Goal: Task Accomplishment & Management: Complete application form

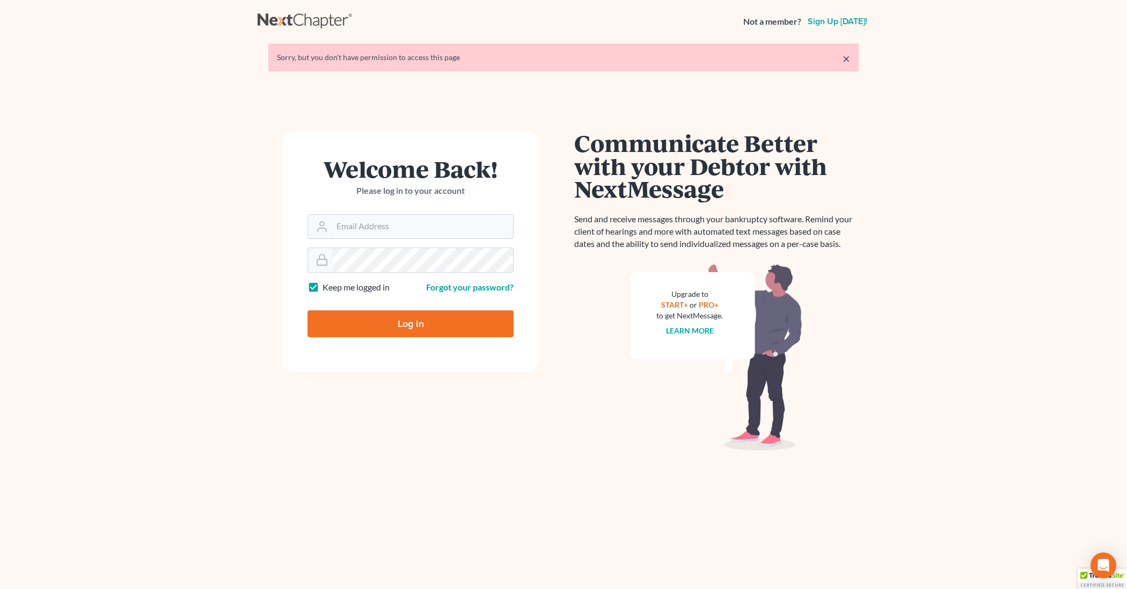
type input "Tpwlaw@comcast.net"
click at [381, 312] on input "Log In" at bounding box center [410, 323] width 206 height 27
type input "Thinking..."
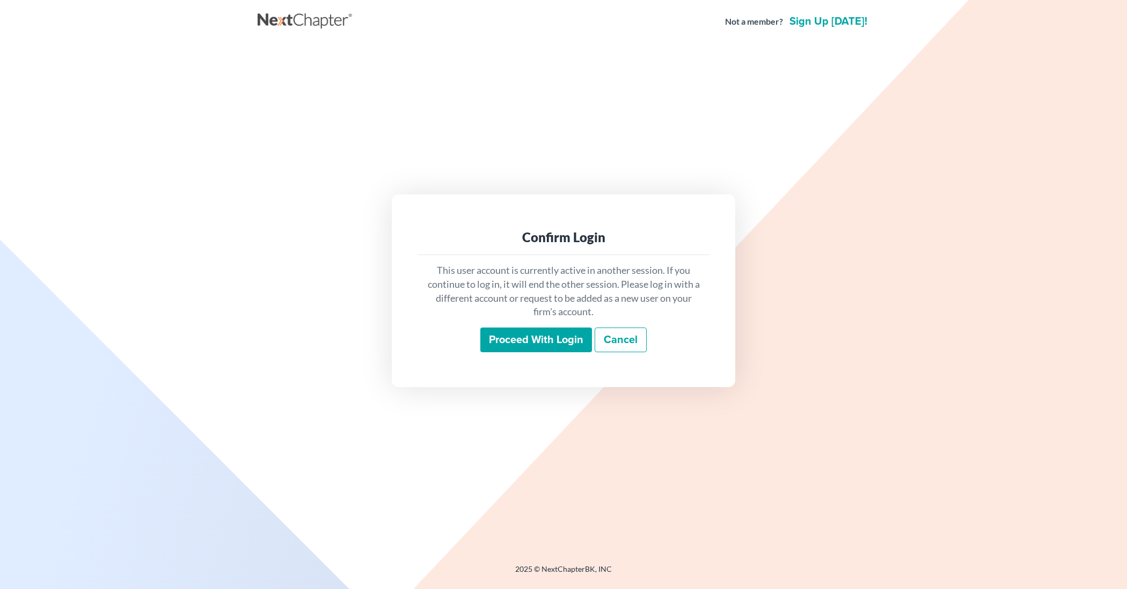
click at [516, 345] on input "Proceed with login" at bounding box center [536, 339] width 112 height 25
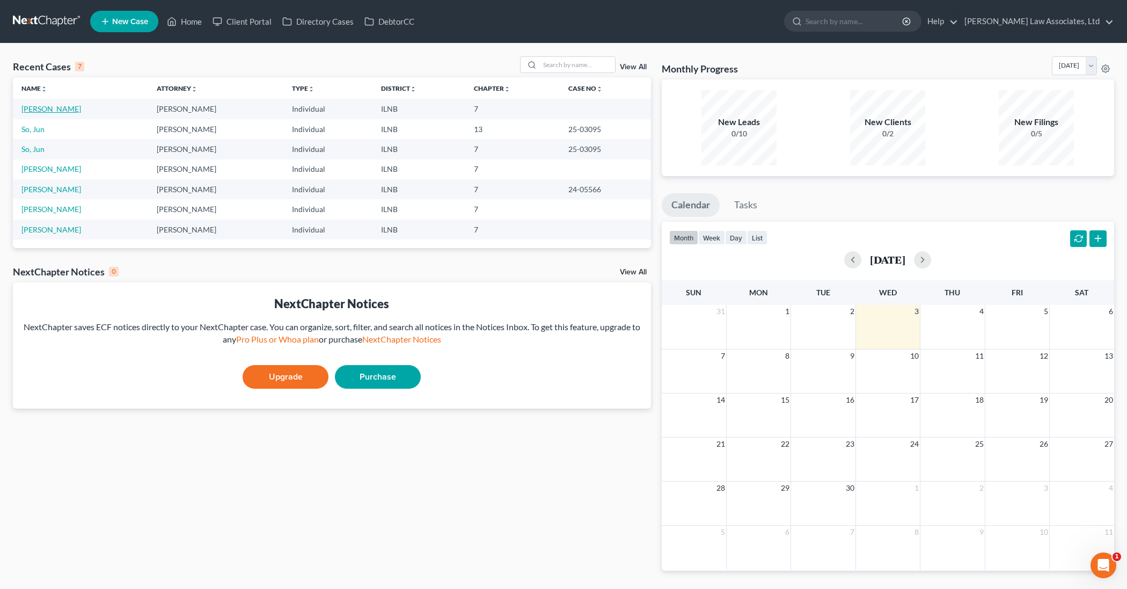
click at [60, 109] on link "[PERSON_NAME]" at bounding box center [51, 108] width 60 height 9
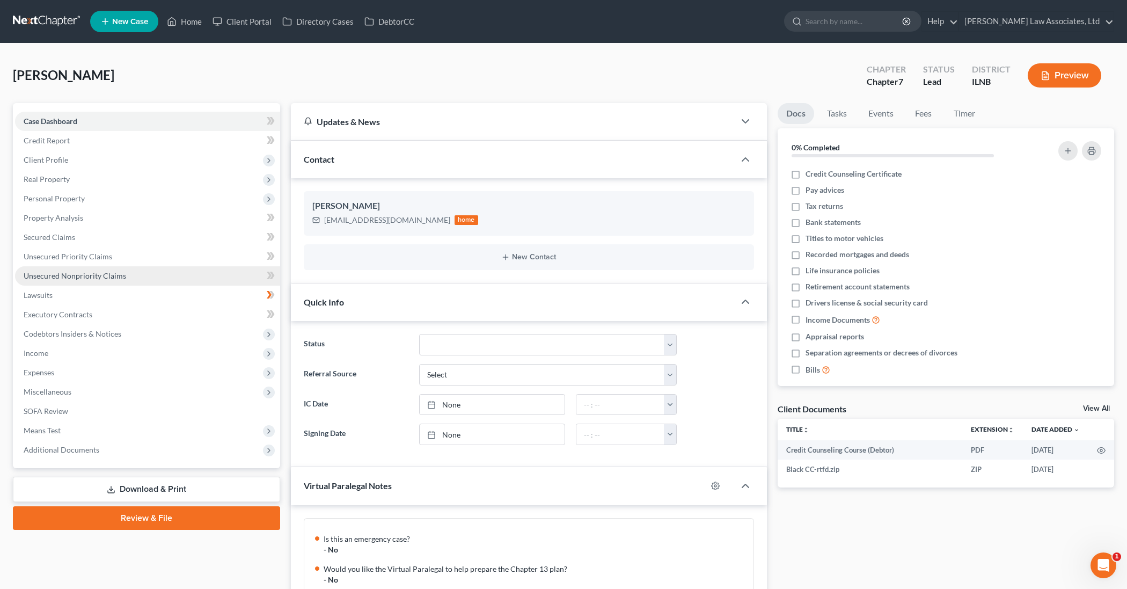
scroll to position [470, 0]
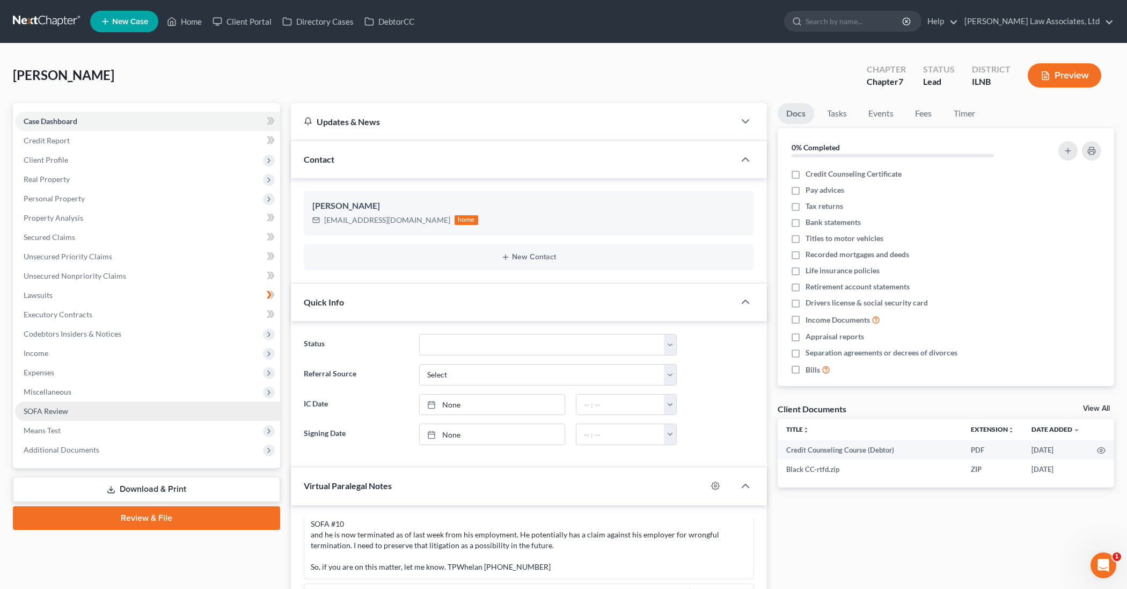
click at [131, 411] on link "SOFA Review" at bounding box center [147, 410] width 265 height 19
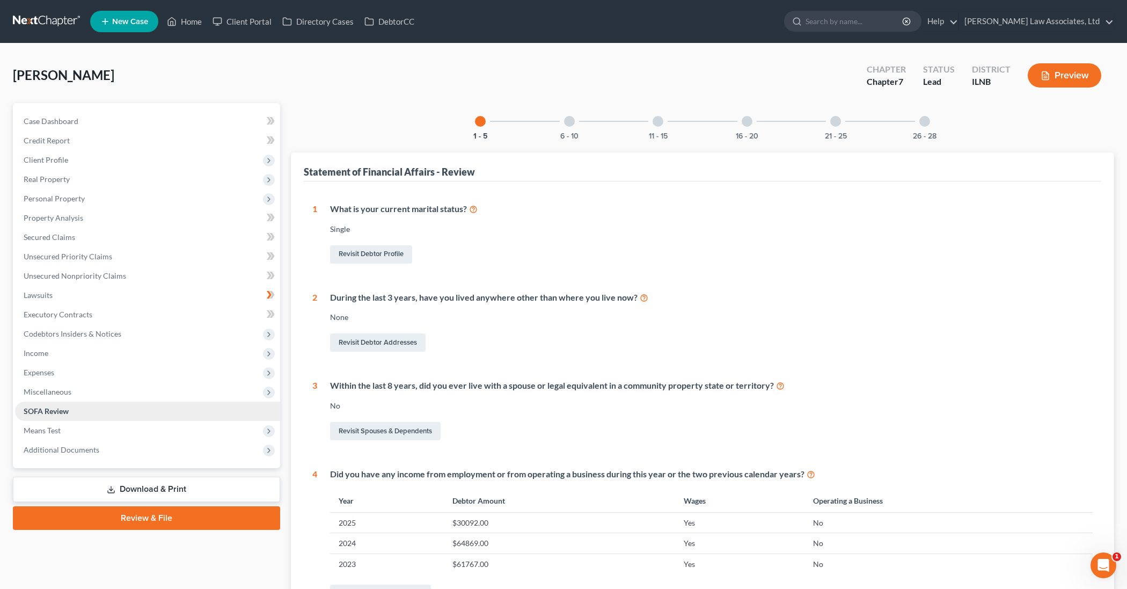
click at [89, 412] on link "SOFA Review" at bounding box center [147, 410] width 265 height 19
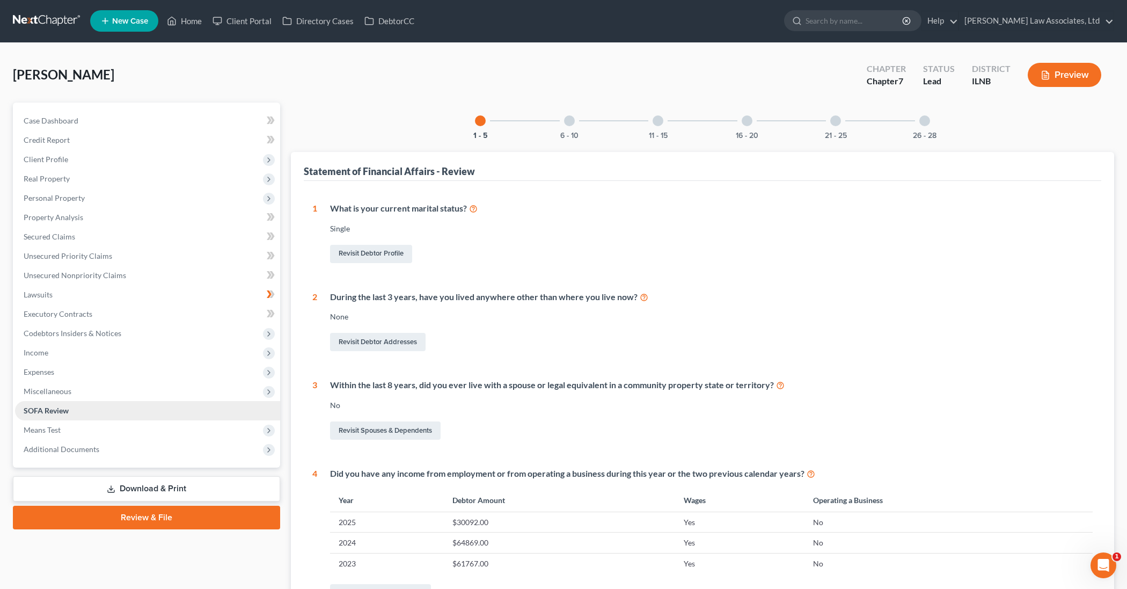
click at [48, 407] on span "SOFA Review" at bounding box center [46, 410] width 45 height 9
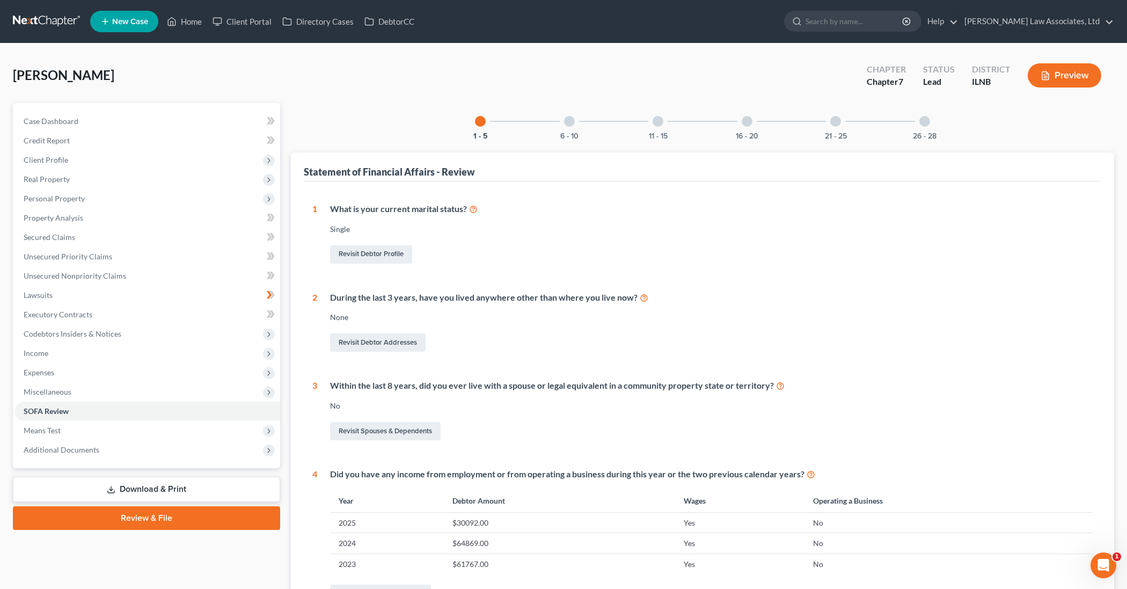
click at [566, 126] on div "6 - 10" at bounding box center [569, 121] width 36 height 36
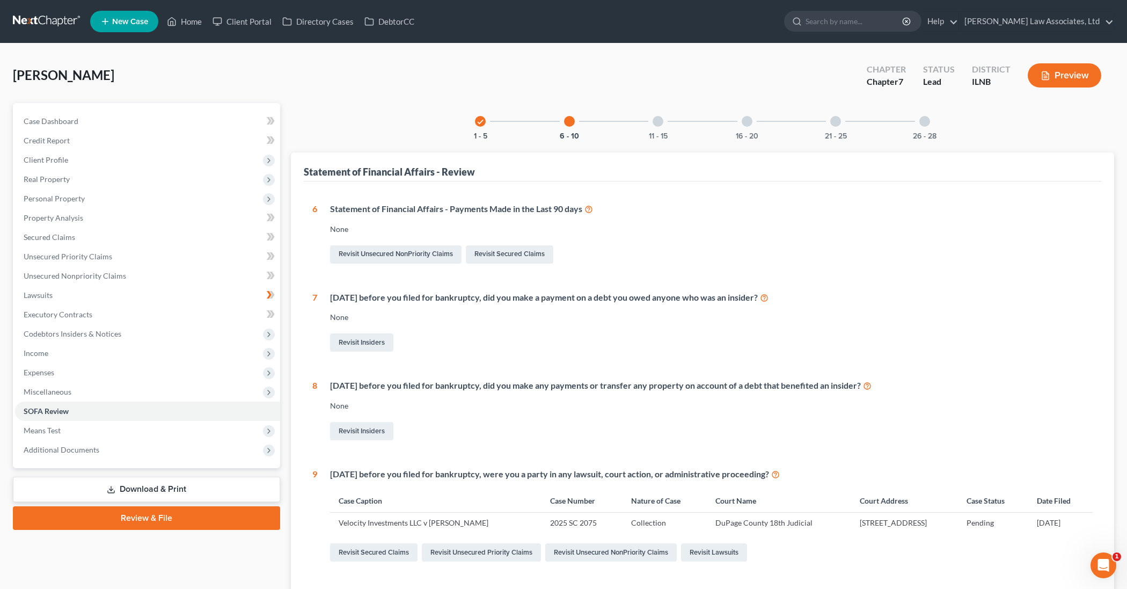
click at [660, 125] on div at bounding box center [657, 121] width 11 height 11
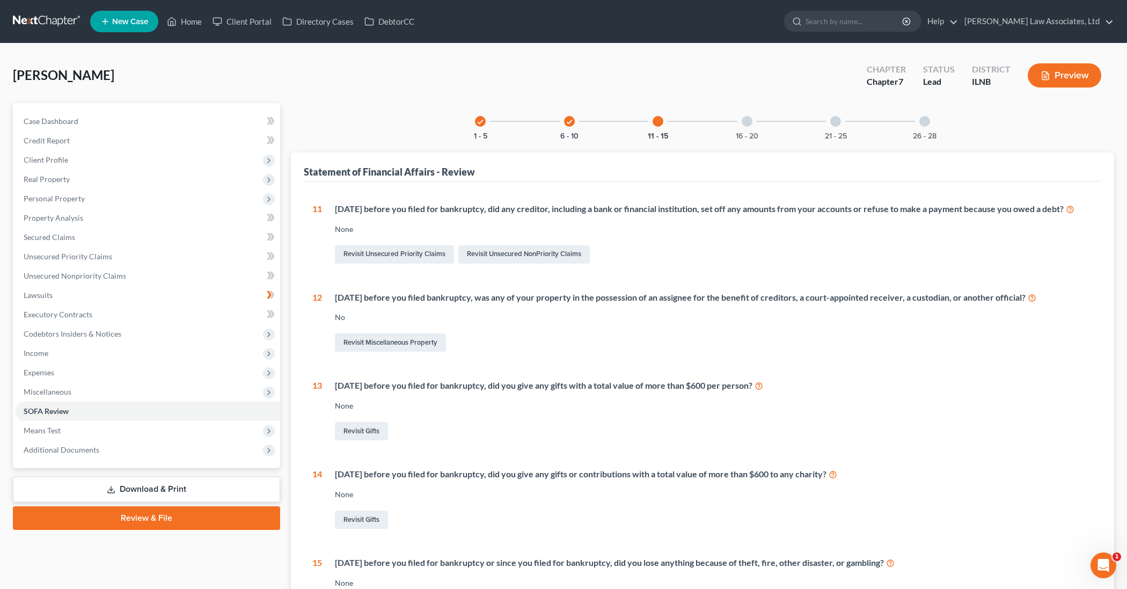
click at [568, 121] on icon "check" at bounding box center [570, 122] width 8 height 8
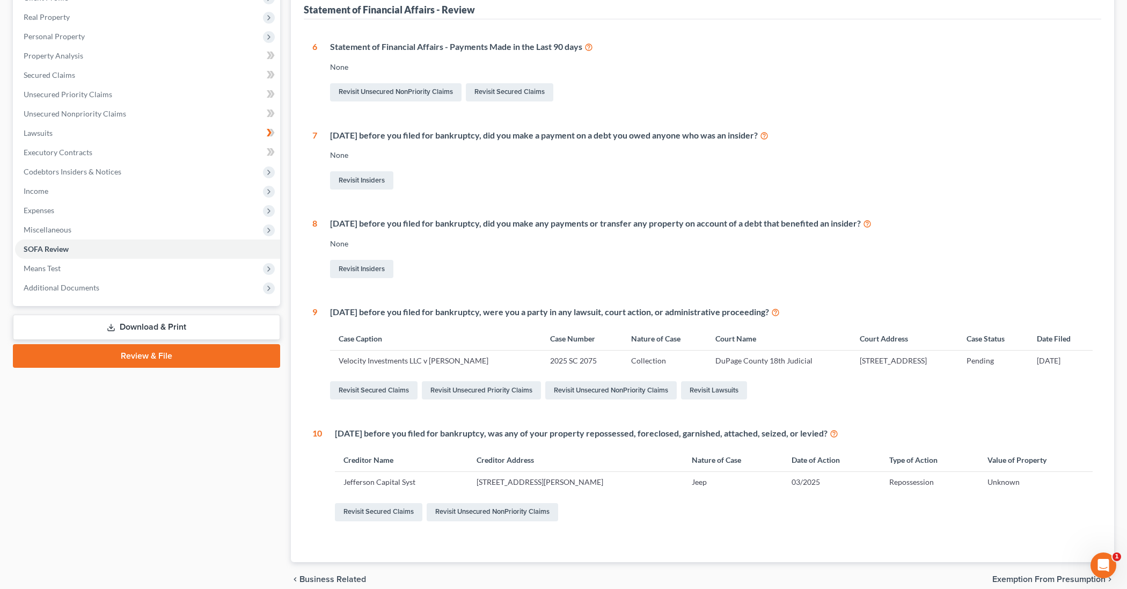
scroll to position [164, 0]
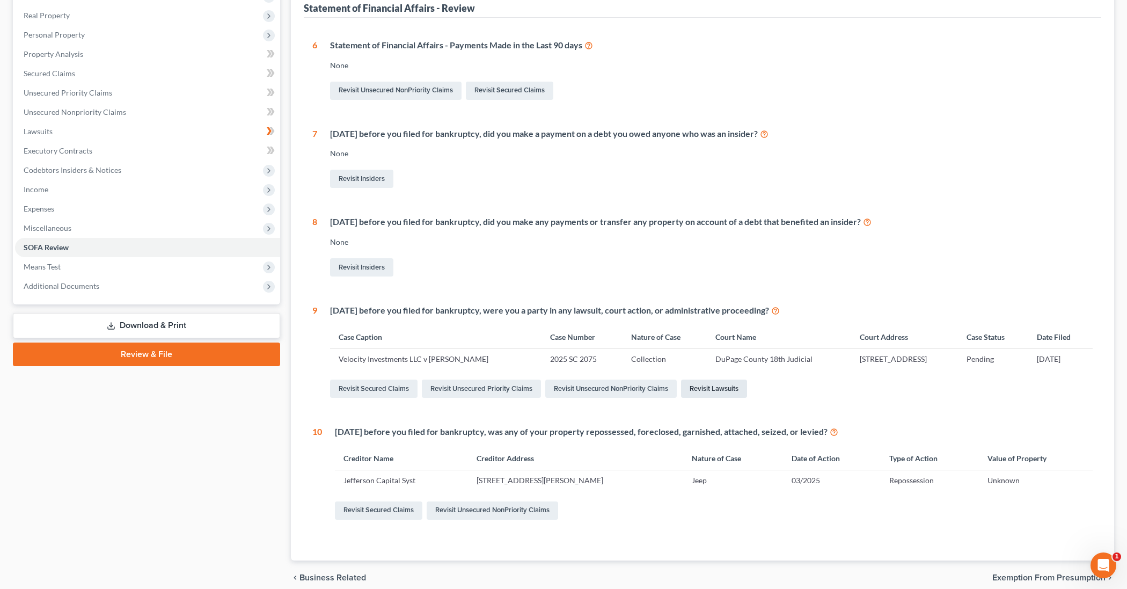
click at [729, 386] on link "Revisit Lawsuits" at bounding box center [714, 388] width 66 height 18
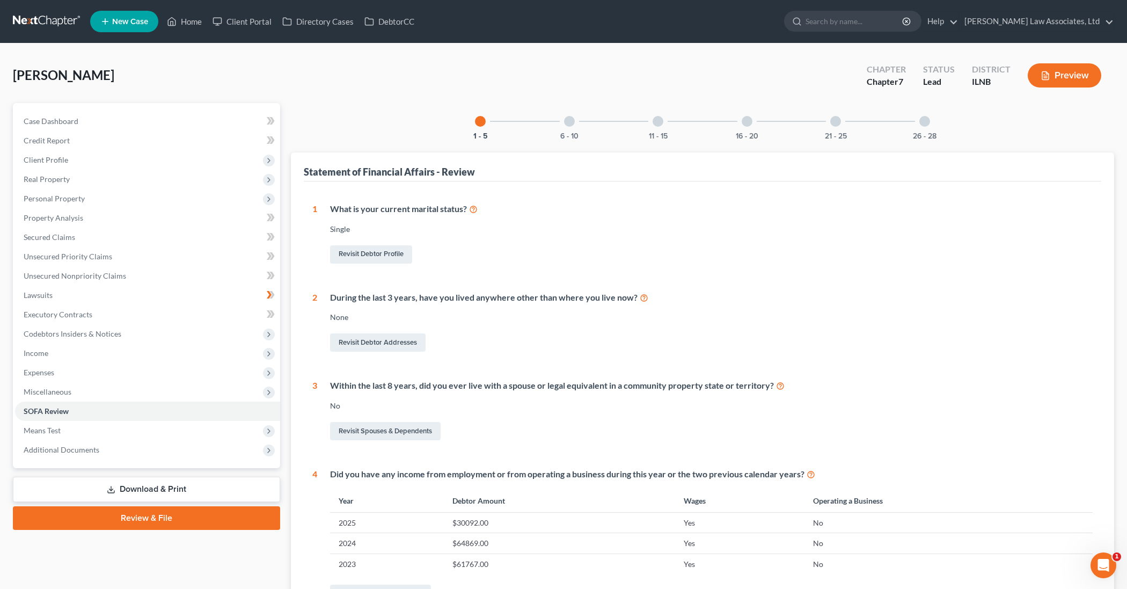
click at [923, 126] on div at bounding box center [924, 121] width 11 height 11
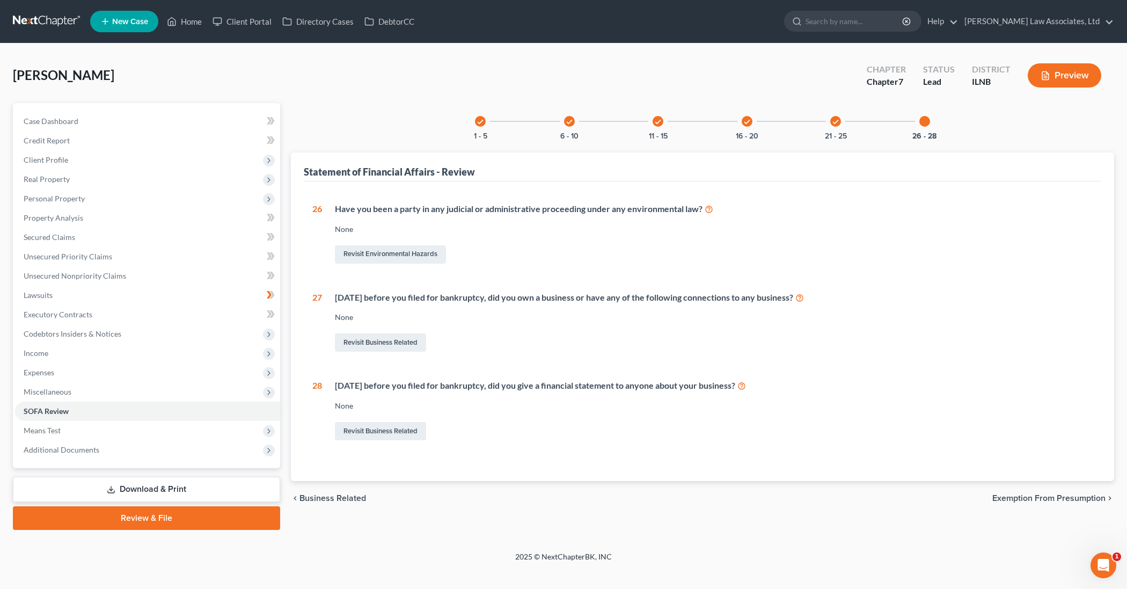
click at [835, 123] on icon "check" at bounding box center [836, 122] width 8 height 8
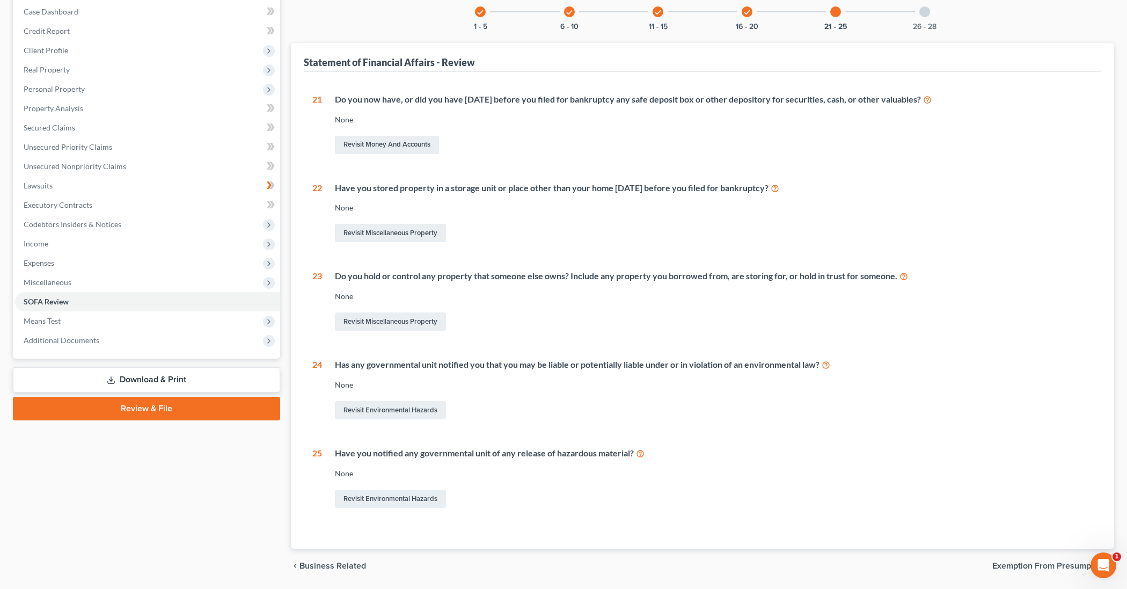
scroll to position [114, 0]
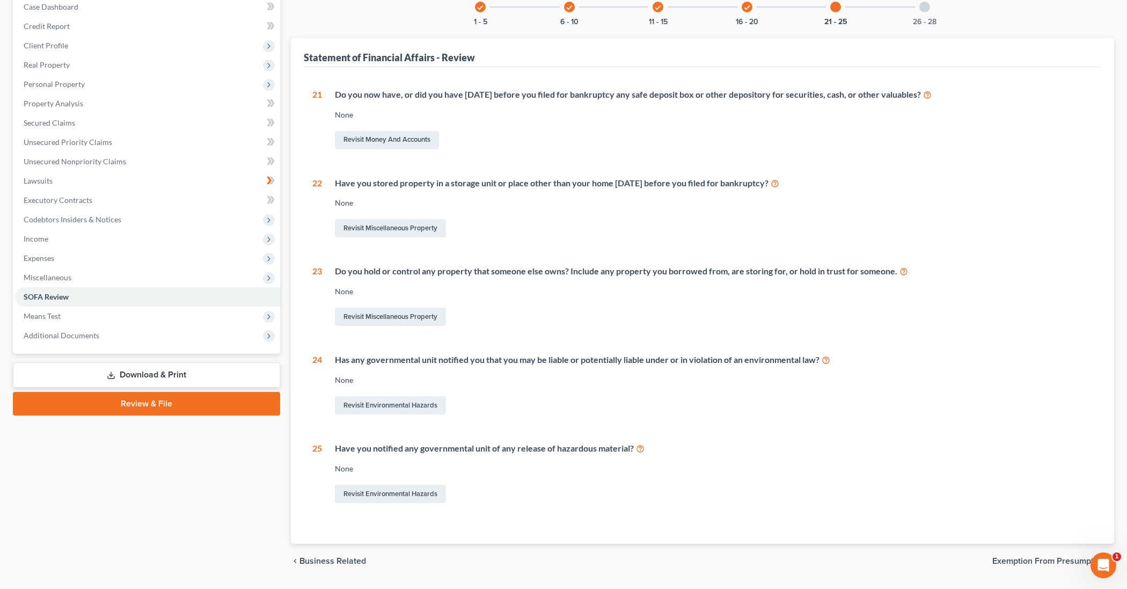
click at [569, 13] on div "check 6 - 10" at bounding box center [569, 7] width 36 height 36
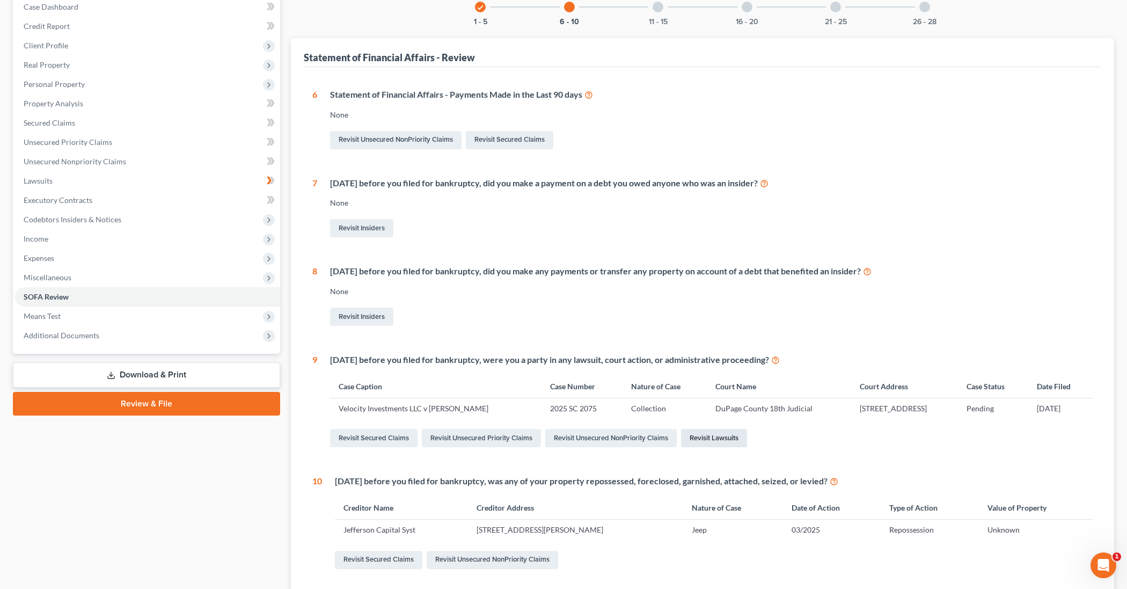
click at [722, 440] on link "Revisit Lawsuits" at bounding box center [714, 438] width 66 height 18
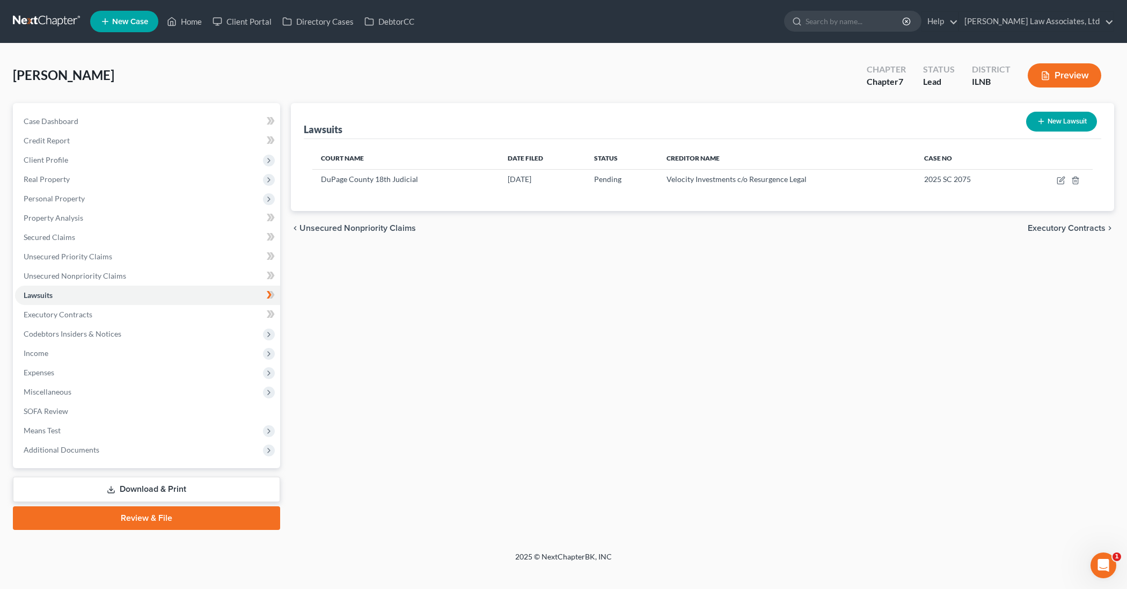
click at [1066, 121] on button "New Lawsuit" at bounding box center [1061, 122] width 71 height 20
select select "0"
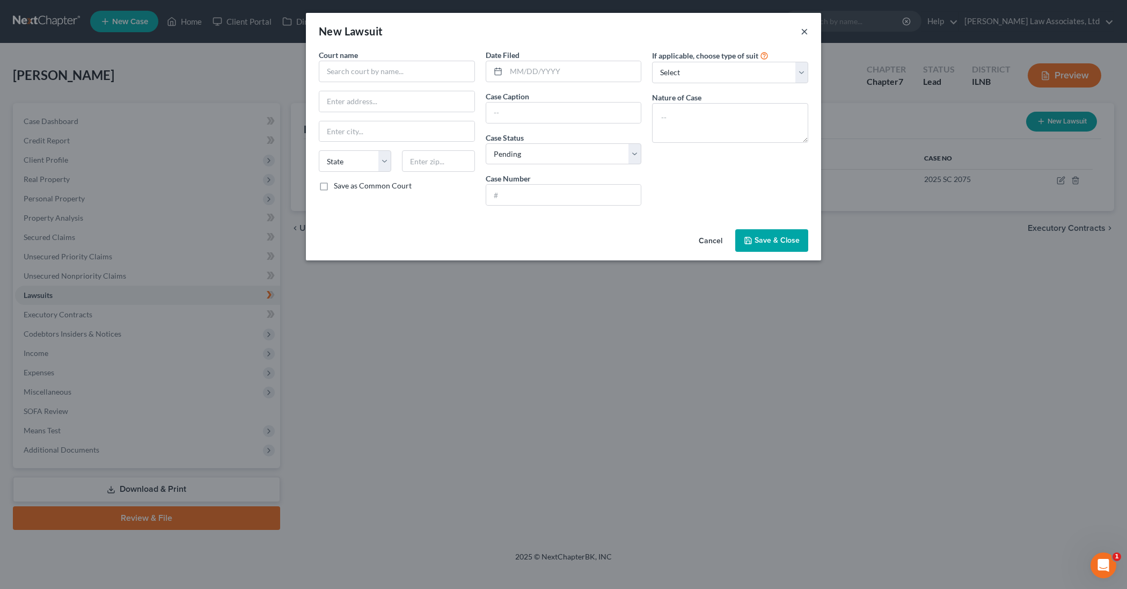
click at [806, 30] on button "×" at bounding box center [805, 31] width 8 height 13
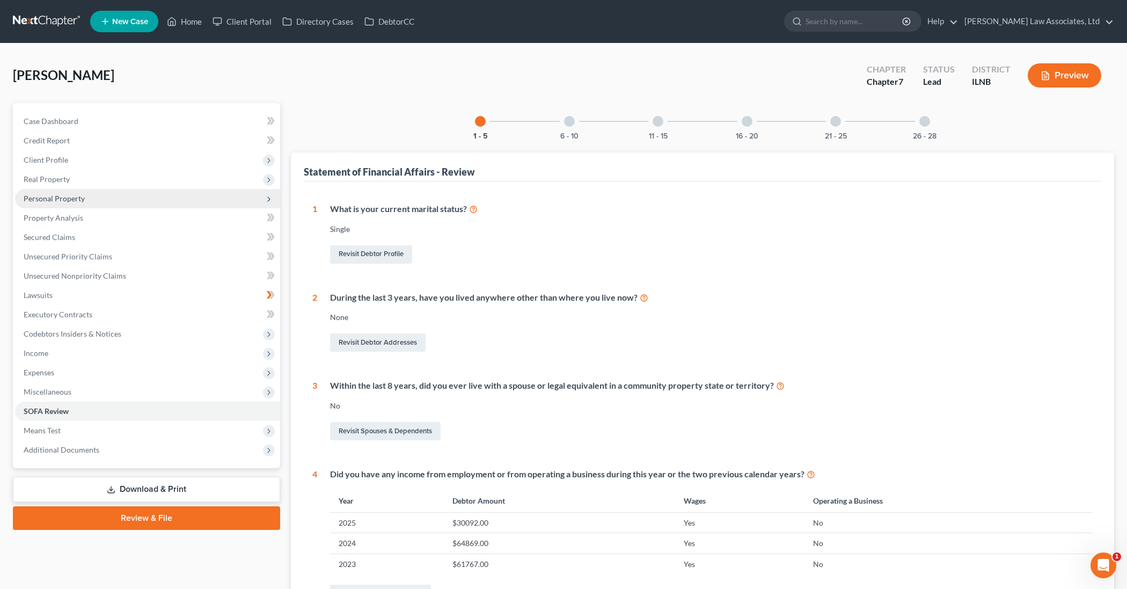
click at [77, 199] on span "Personal Property" at bounding box center [54, 198] width 61 height 9
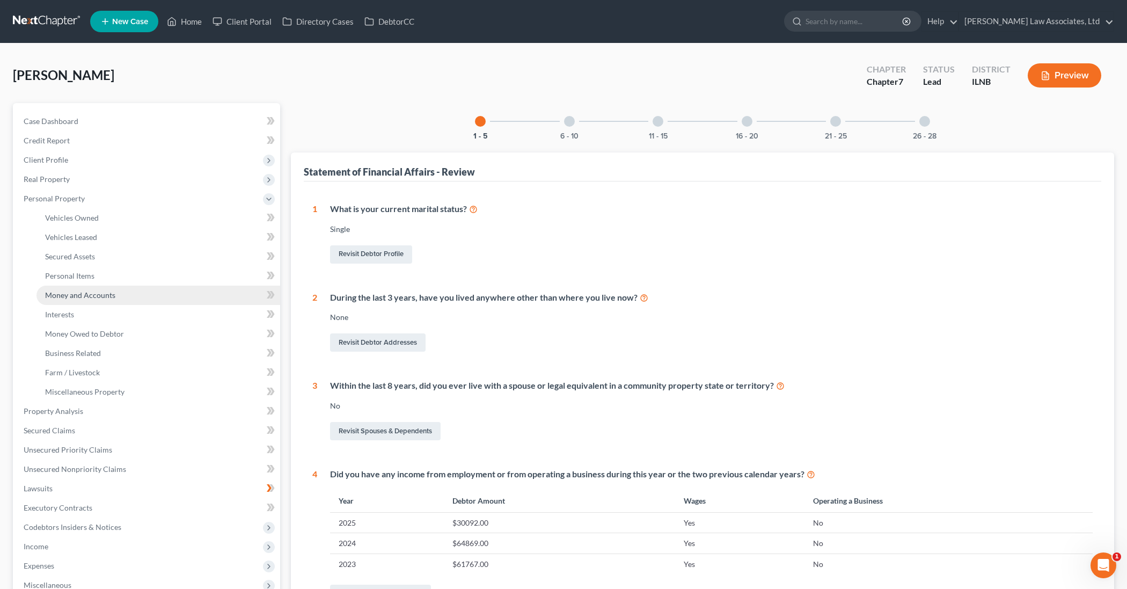
click at [89, 296] on span "Money and Accounts" at bounding box center [80, 294] width 70 height 9
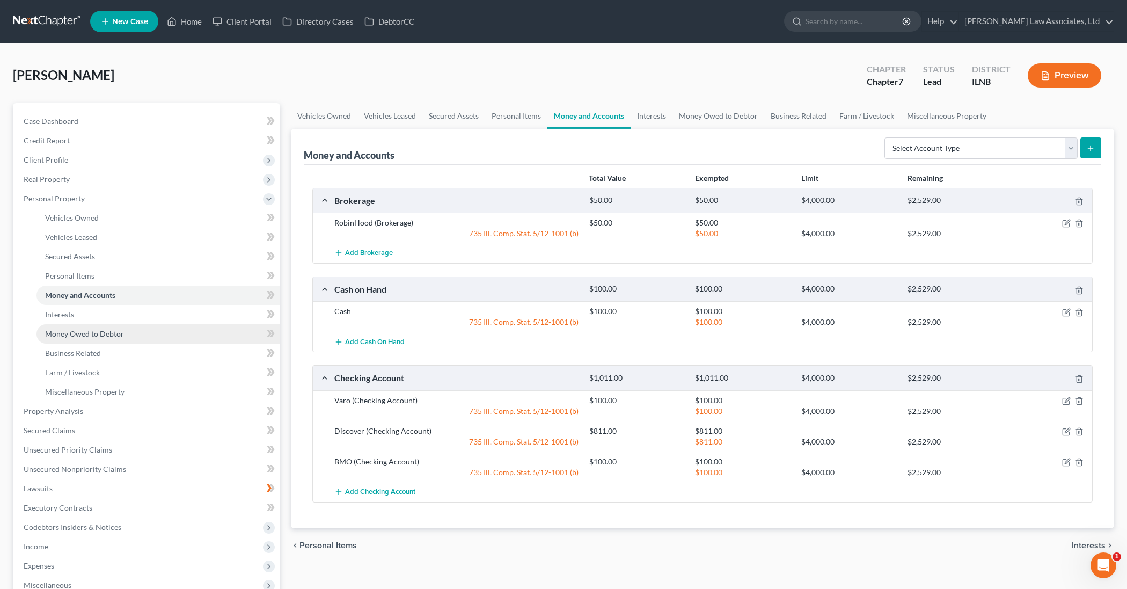
click at [86, 333] on span "Money Owed to Debtor" at bounding box center [84, 333] width 79 height 9
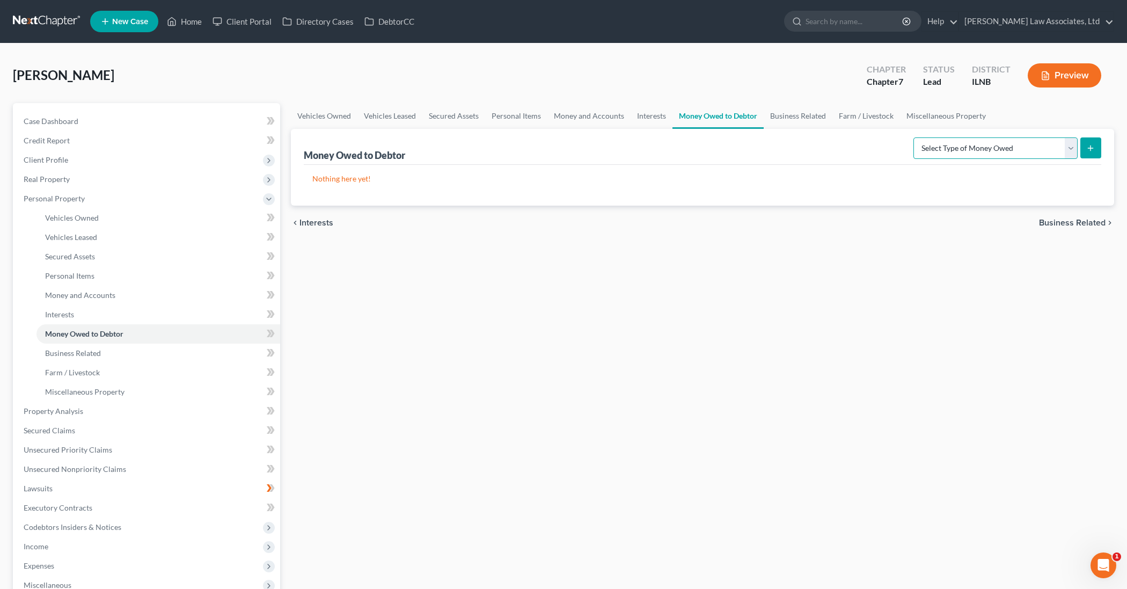
select select "claims_against_third_parties"
click at [1093, 151] on icon "submit" at bounding box center [1090, 148] width 9 height 9
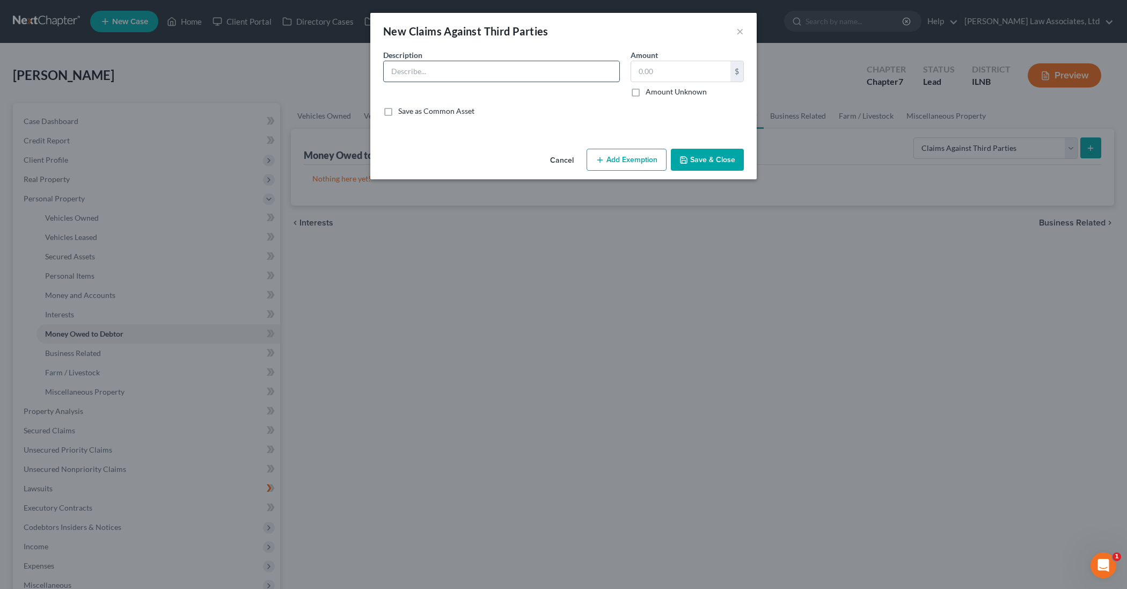
click at [415, 68] on input "text" at bounding box center [502, 71] width 236 height 20
type input "Employment"
click at [513, 74] on input "Employment" at bounding box center [502, 71] width 236 height 20
drag, startPoint x: 501, startPoint y: 74, endPoint x: 390, endPoint y: 71, distance: 111.1
click at [390, 71] on input "Employment" at bounding box center [502, 71] width 236 height 20
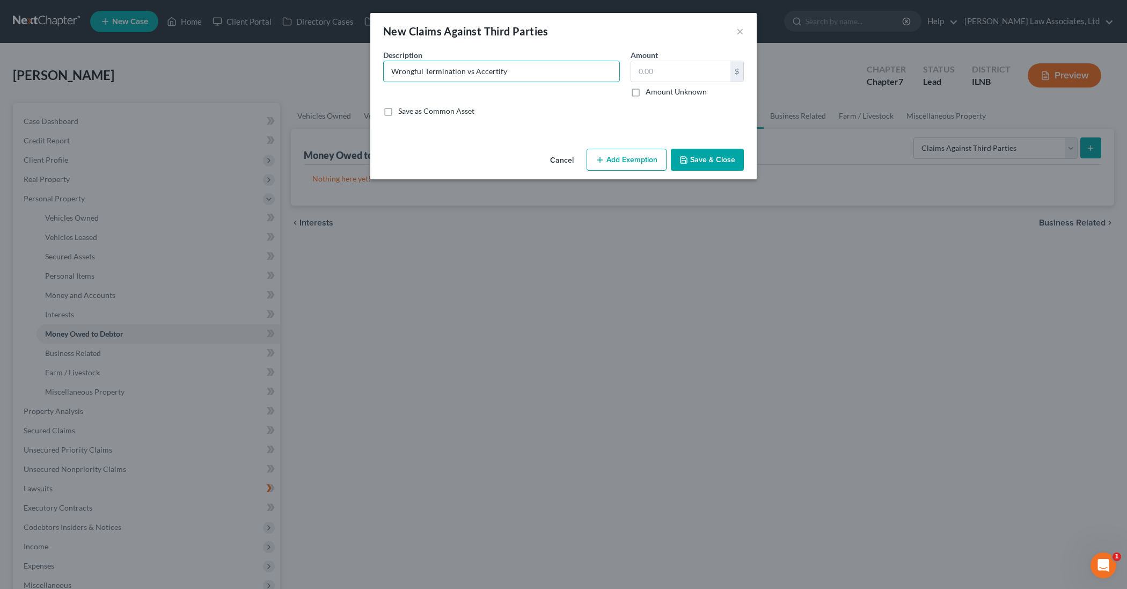
type input "Wrongful Termination vs Accertify"
click at [645, 91] on label "Amount Unknown" at bounding box center [675, 91] width 61 height 11
click at [650, 91] on input "Amount Unknown" at bounding box center [653, 89] width 7 height 7
checkbox input "true"
type input "0.00"
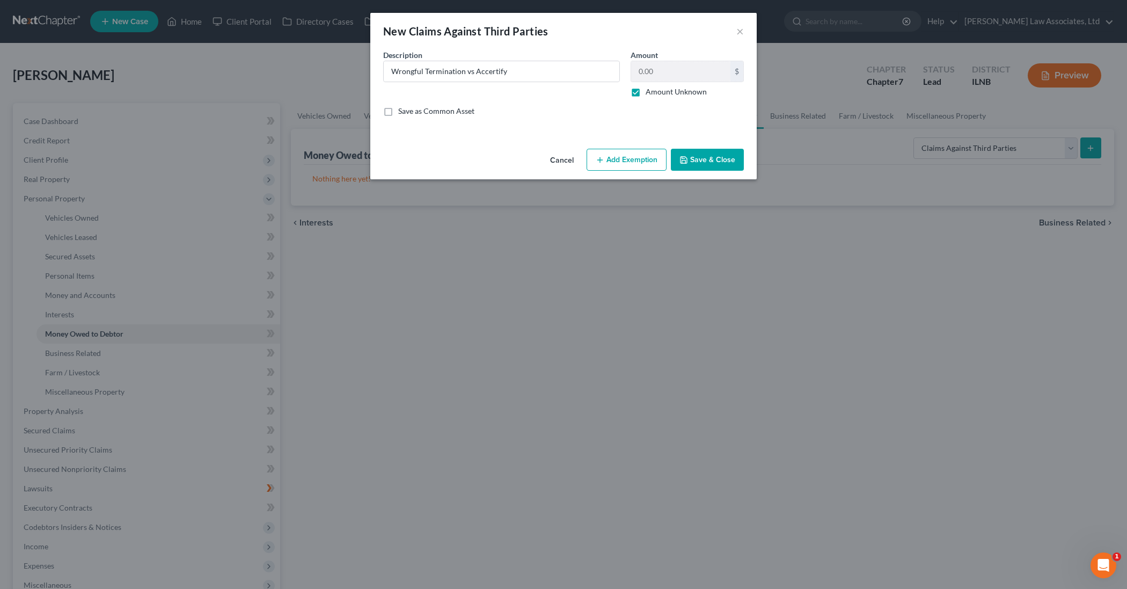
click at [710, 162] on button "Save & Close" at bounding box center [707, 160] width 73 height 23
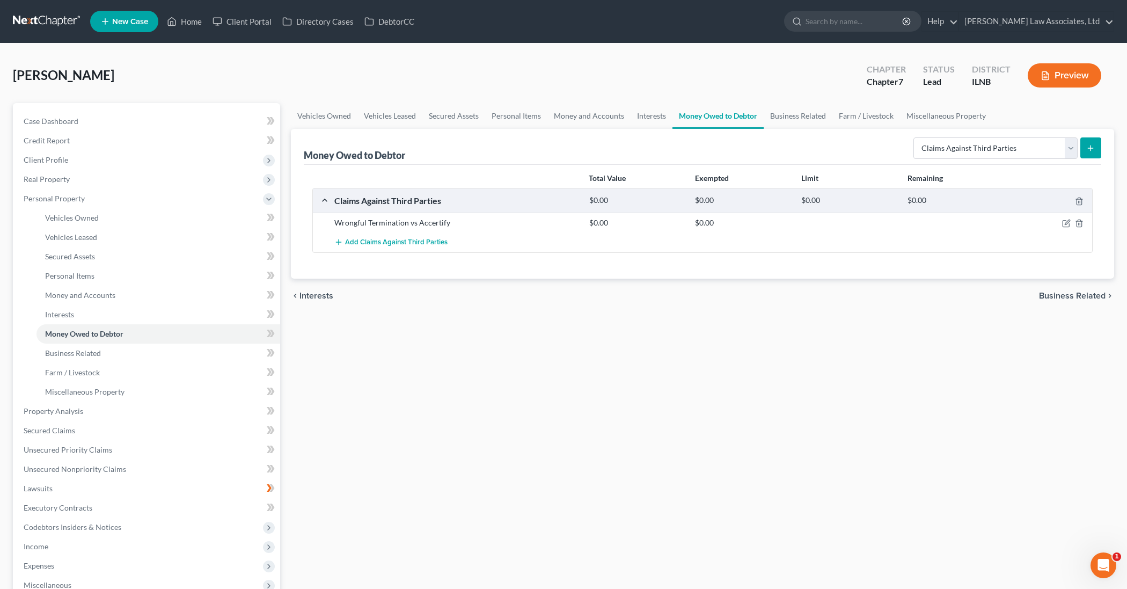
click at [406, 309] on div "chevron_left Interests Business Related chevron_right" at bounding box center [702, 295] width 823 height 34
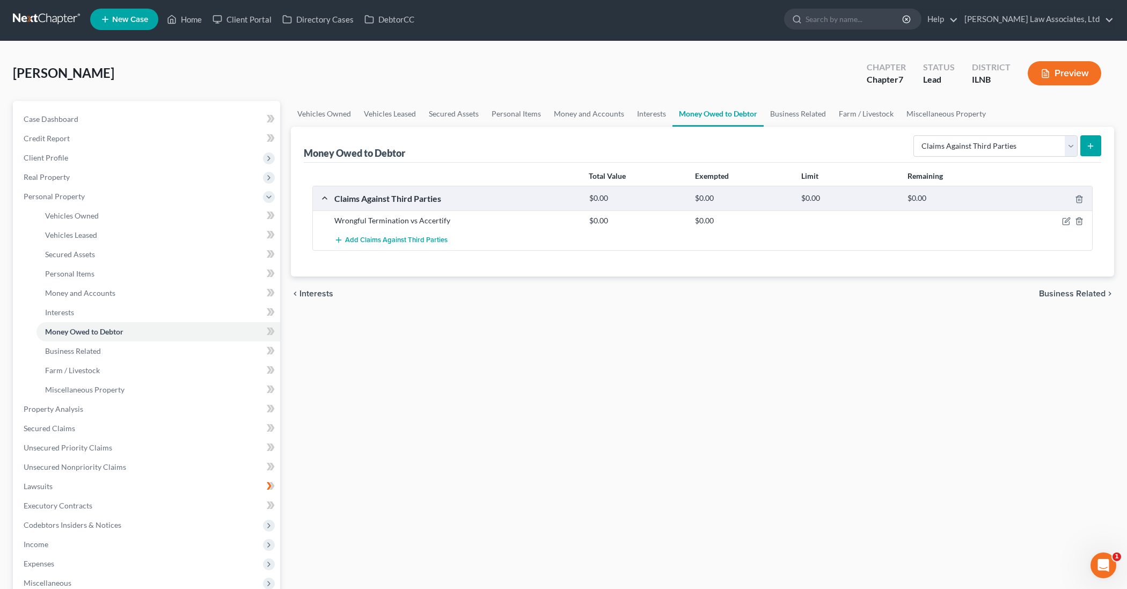
scroll to position [3, 0]
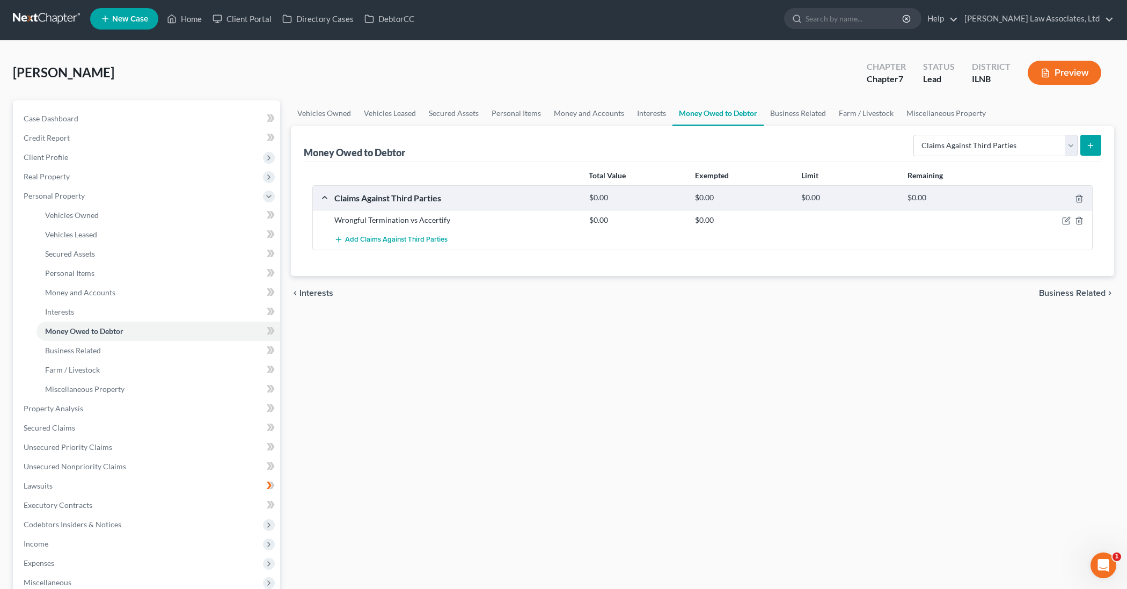
click at [537, 339] on div "Vehicles Owned Vehicles Leased Secured Assets Personal Items Money and Accounts…" at bounding box center [702, 410] width 834 height 620
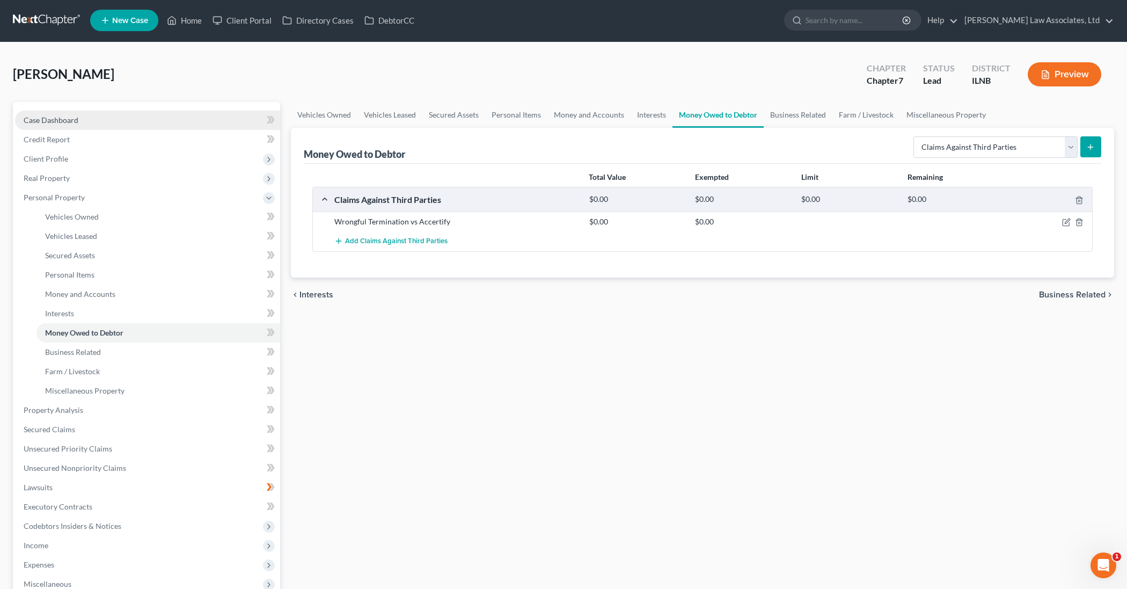
click at [61, 119] on span "Case Dashboard" at bounding box center [51, 119] width 55 height 9
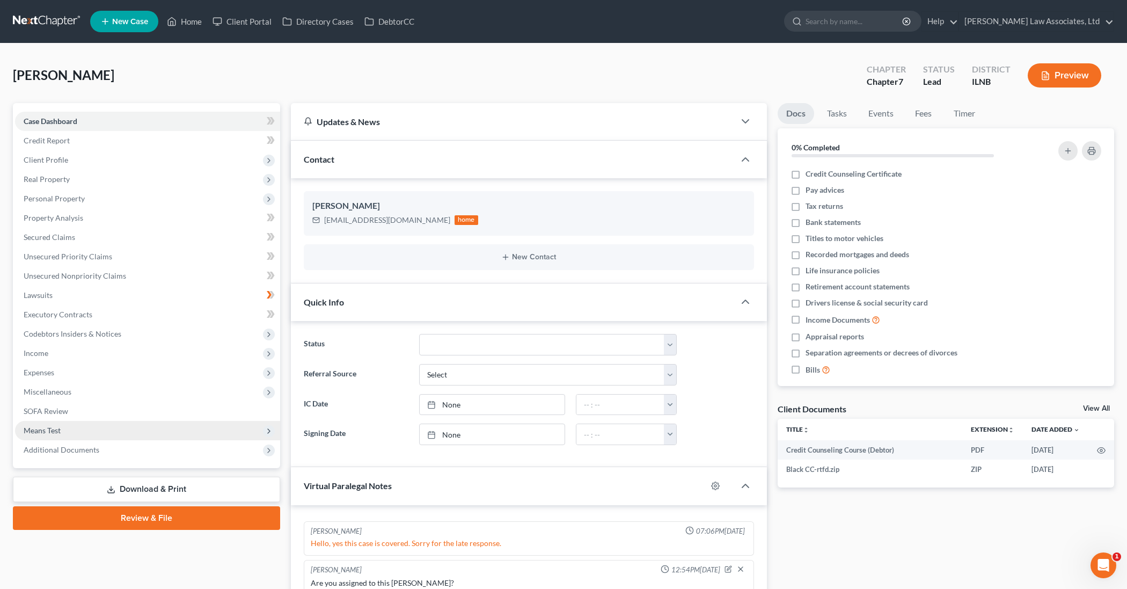
click at [270, 432] on icon at bounding box center [269, 431] width 9 height 9
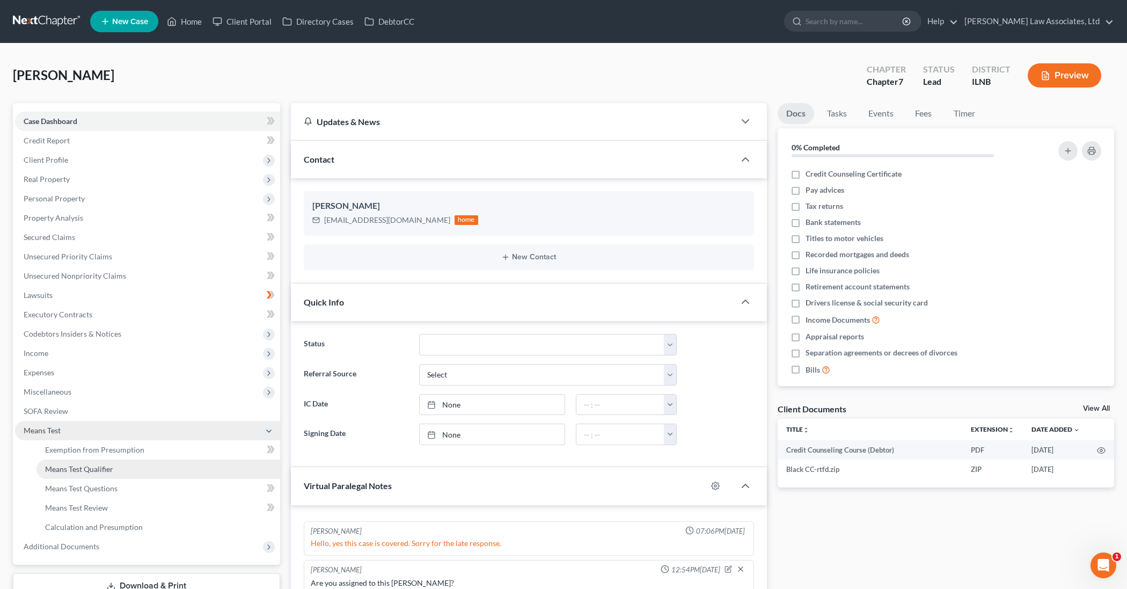
click at [159, 468] on link "Means Test Qualifier" at bounding box center [158, 468] width 244 height 19
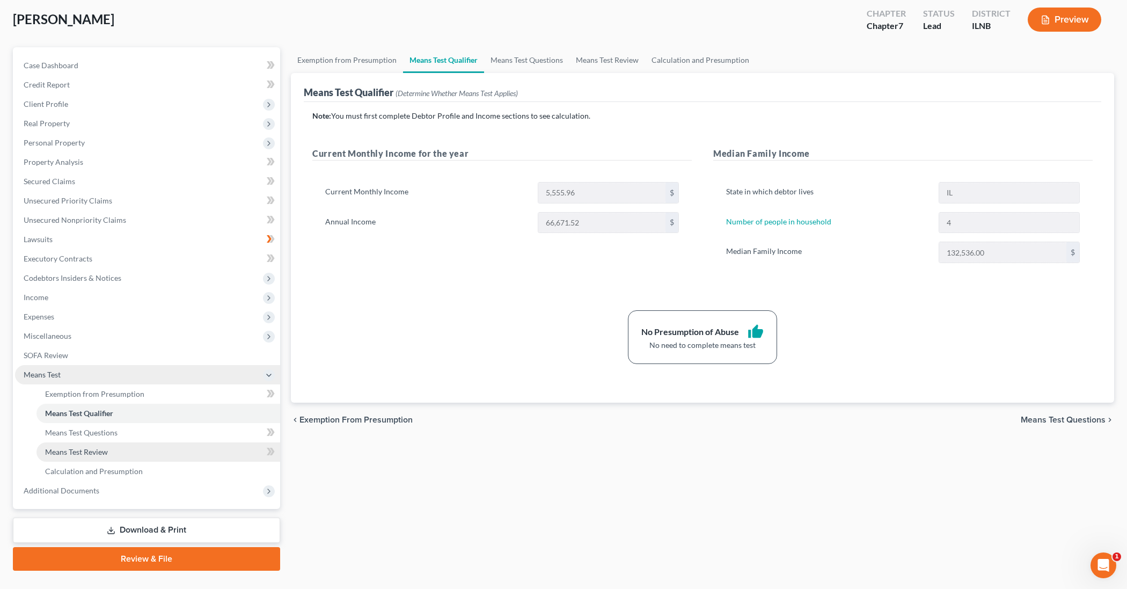
scroll to position [57, 0]
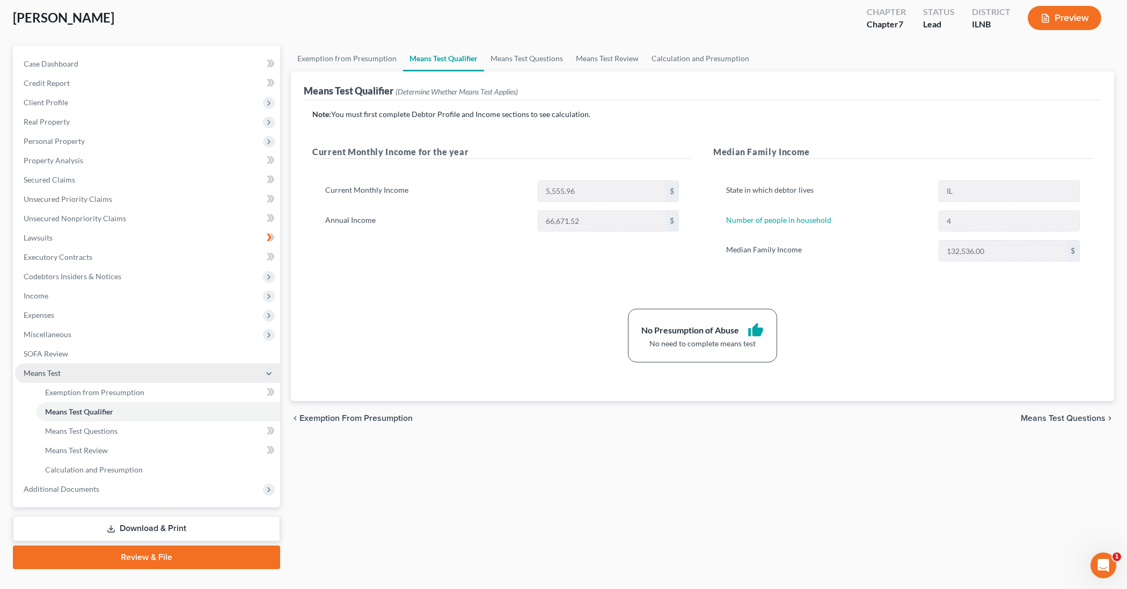
click at [165, 528] on link "Download & Print" at bounding box center [146, 528] width 267 height 25
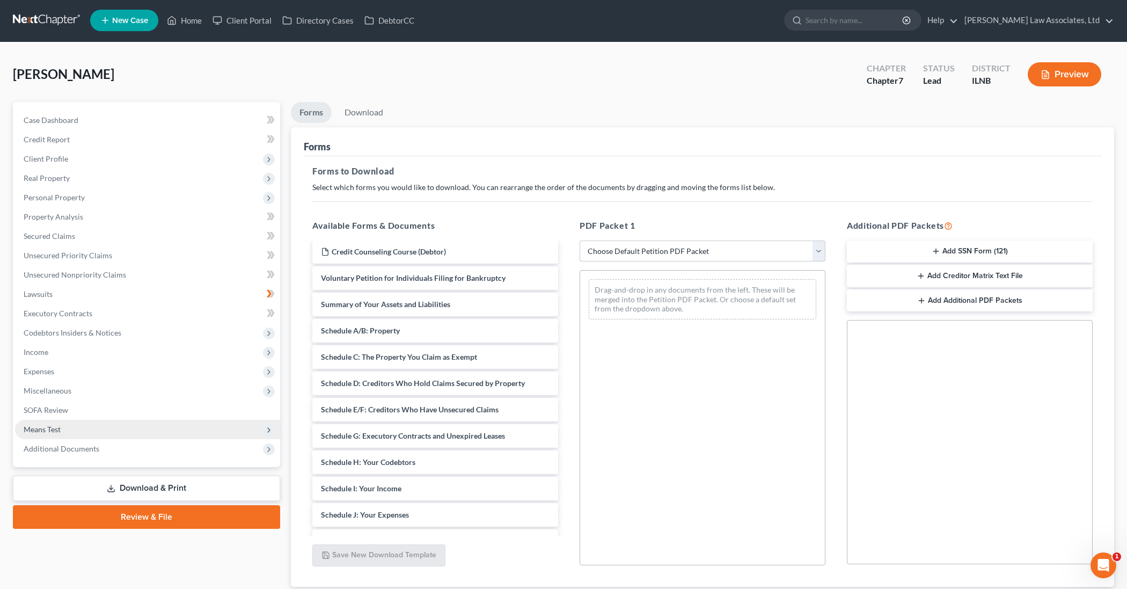
scroll to position [2, 0]
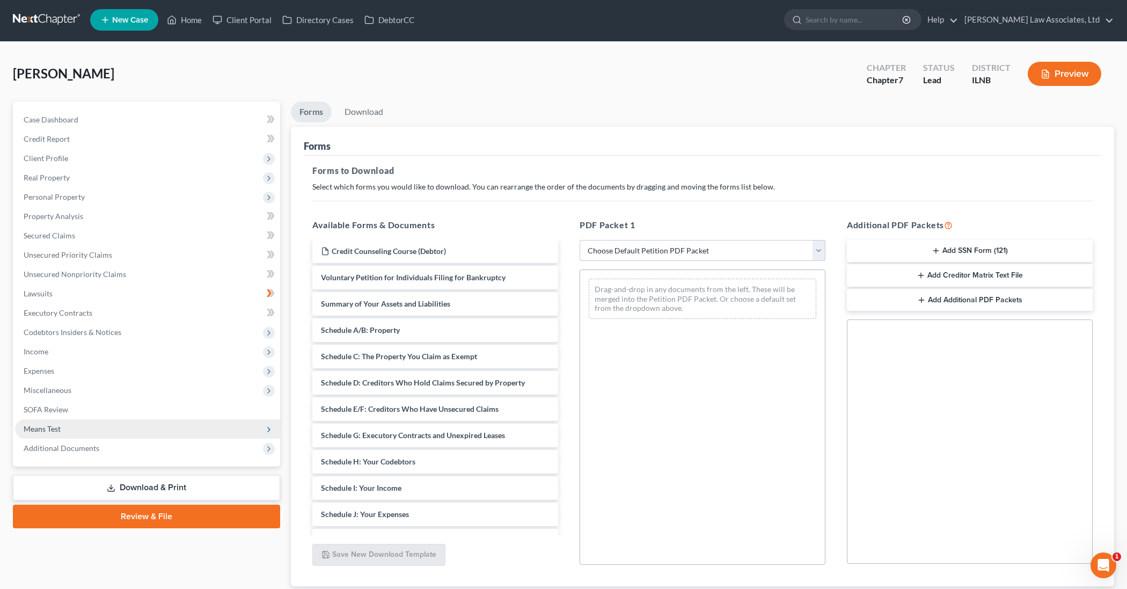
select select "3"
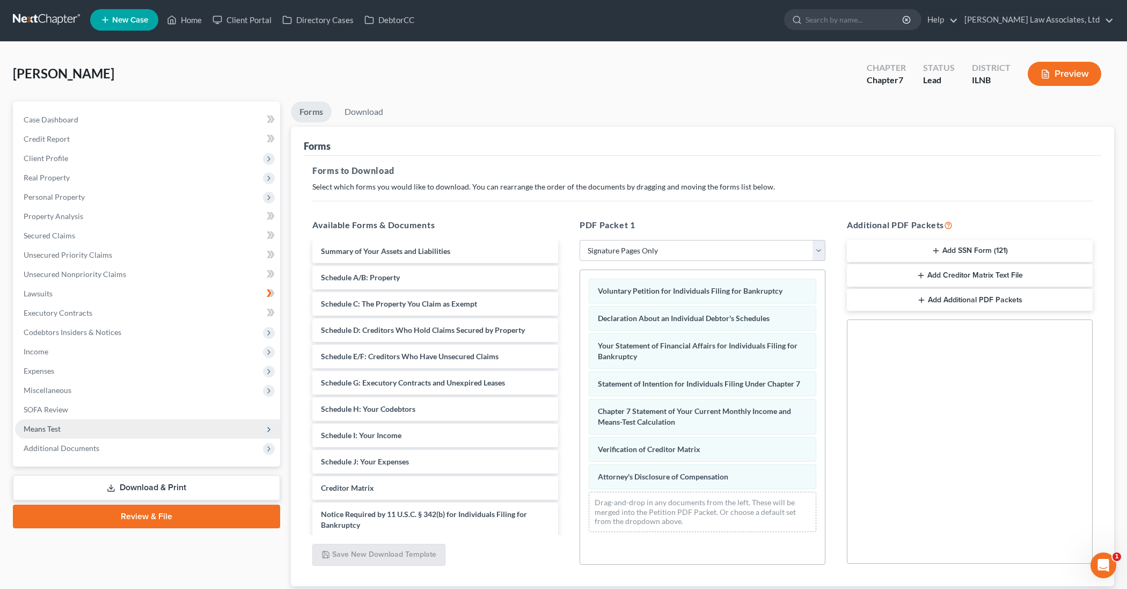
click at [941, 253] on button "Add SSN Form (121)" at bounding box center [970, 251] width 246 height 23
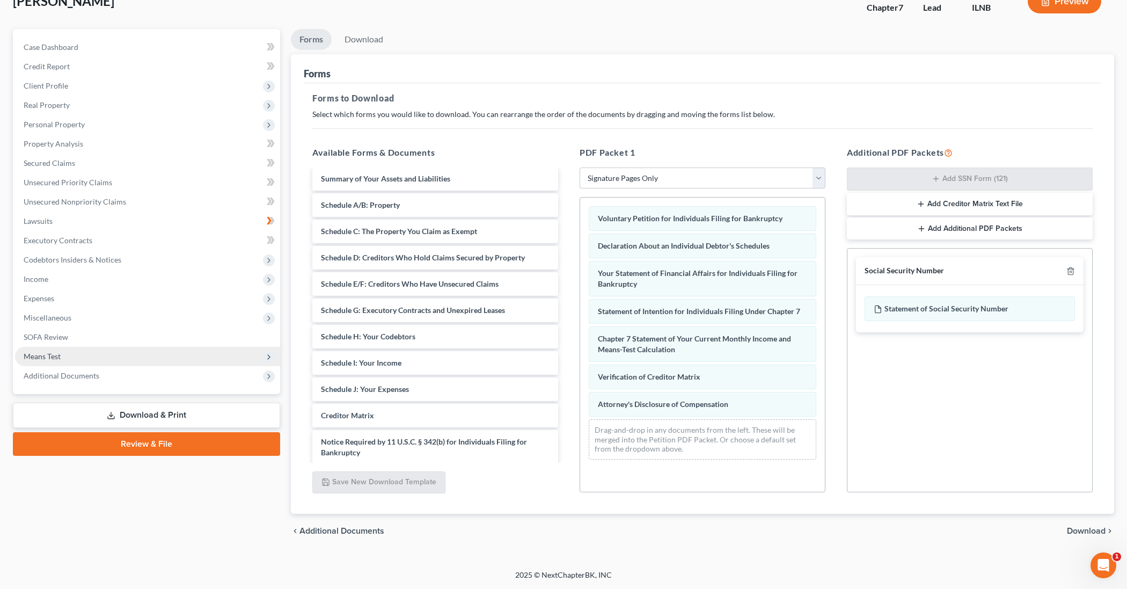
scroll to position [74, 0]
click at [1088, 528] on span "Download" at bounding box center [1086, 530] width 39 height 9
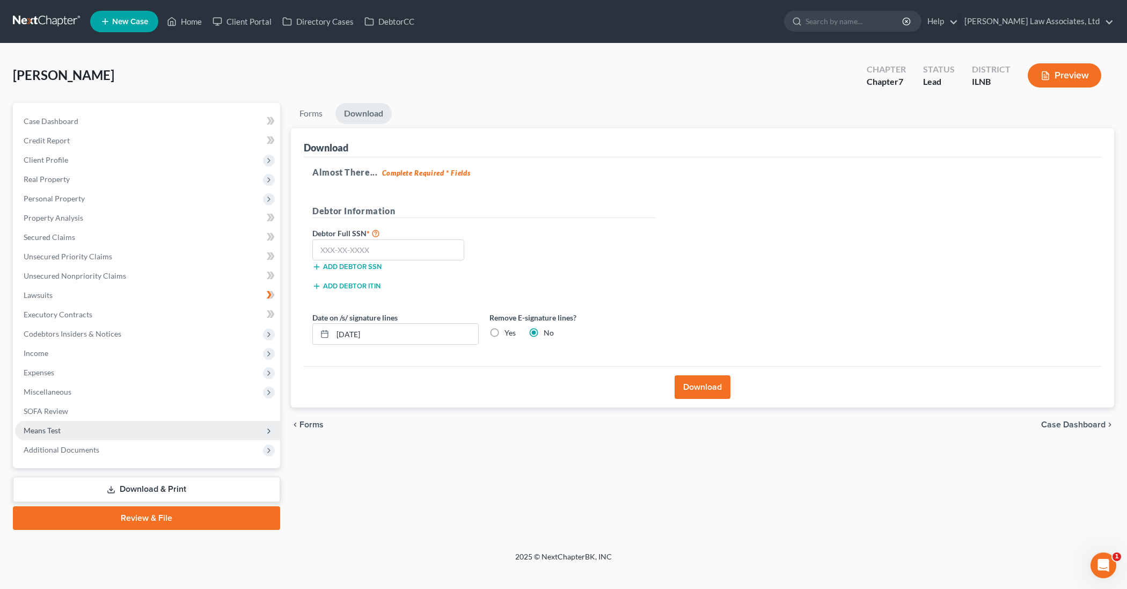
scroll to position [0, 0]
click at [356, 249] on input "text" at bounding box center [388, 249] width 152 height 21
click at [103, 161] on span "Client Profile" at bounding box center [147, 159] width 265 height 19
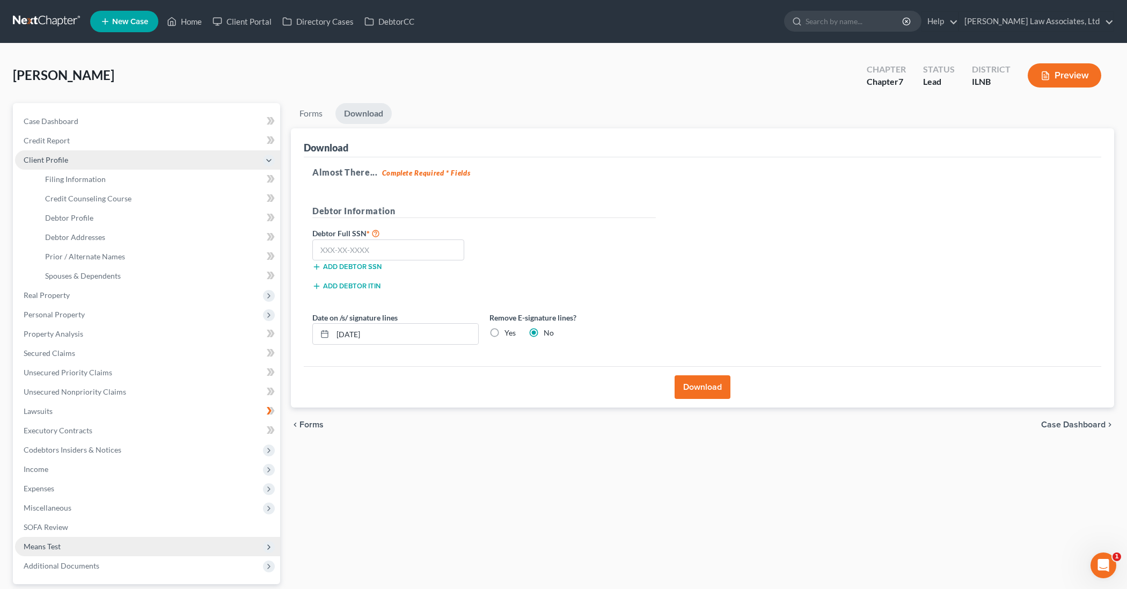
click at [103, 161] on span "Client Profile" at bounding box center [147, 159] width 265 height 19
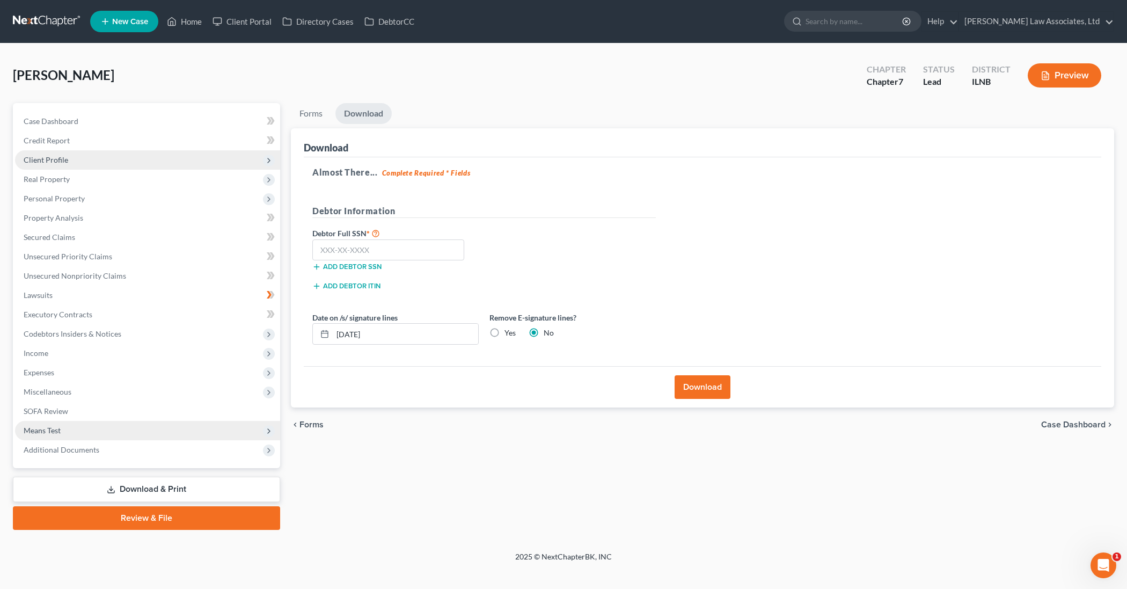
click at [103, 162] on span "Client Profile" at bounding box center [147, 159] width 265 height 19
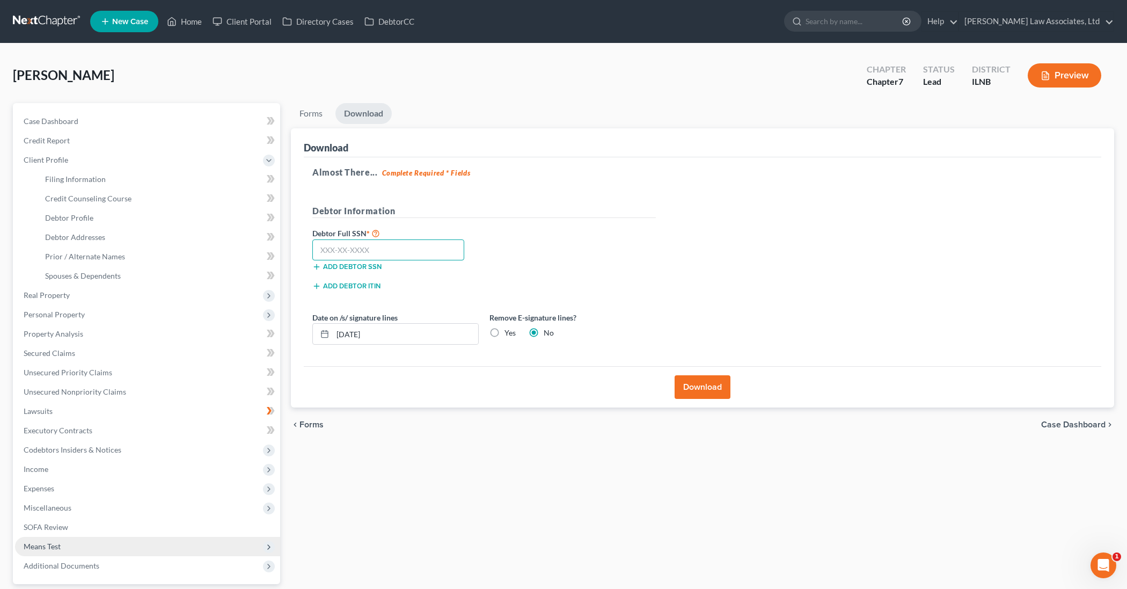
click at [333, 247] on input "text" at bounding box center [388, 249] width 152 height 21
type input "357-82-6946"
click at [357, 334] on input "[DATE]" at bounding box center [405, 334] width 145 height 20
click at [354, 333] on input "[DATE]" at bounding box center [405, 334] width 145 height 20
type input "[DATE]"
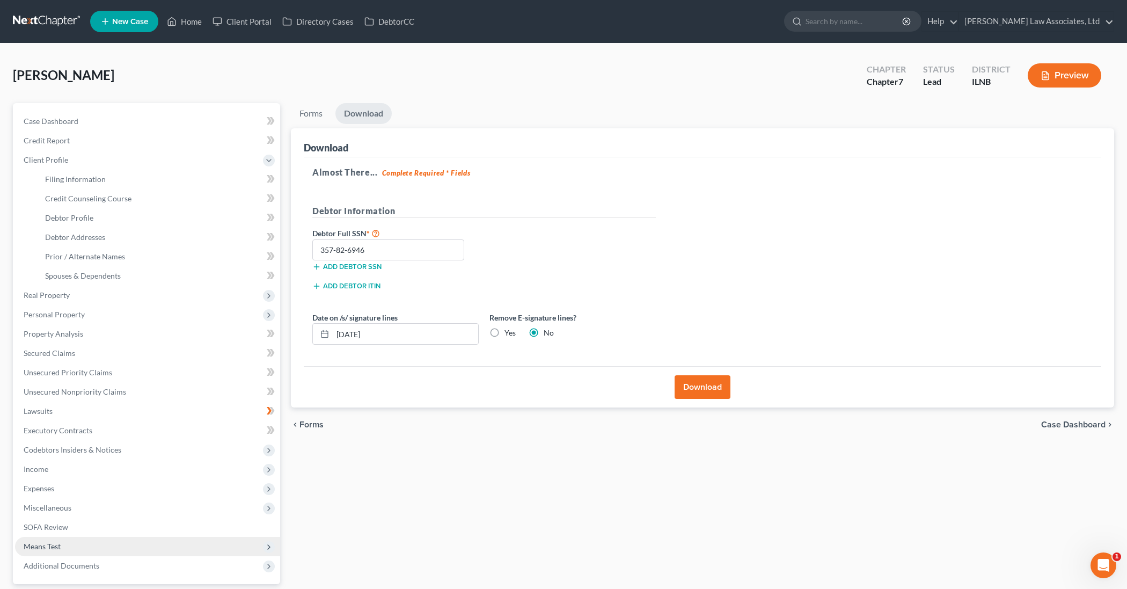
click at [696, 391] on button "Download" at bounding box center [702, 387] width 56 height 24
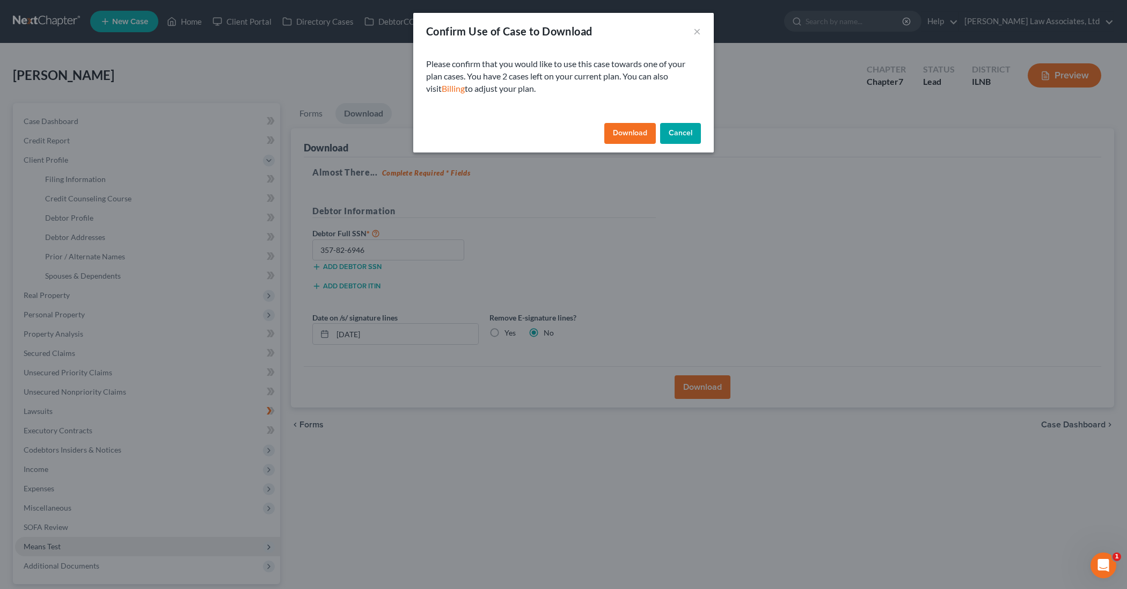
click at [680, 134] on button "Cancel" at bounding box center [680, 133] width 41 height 21
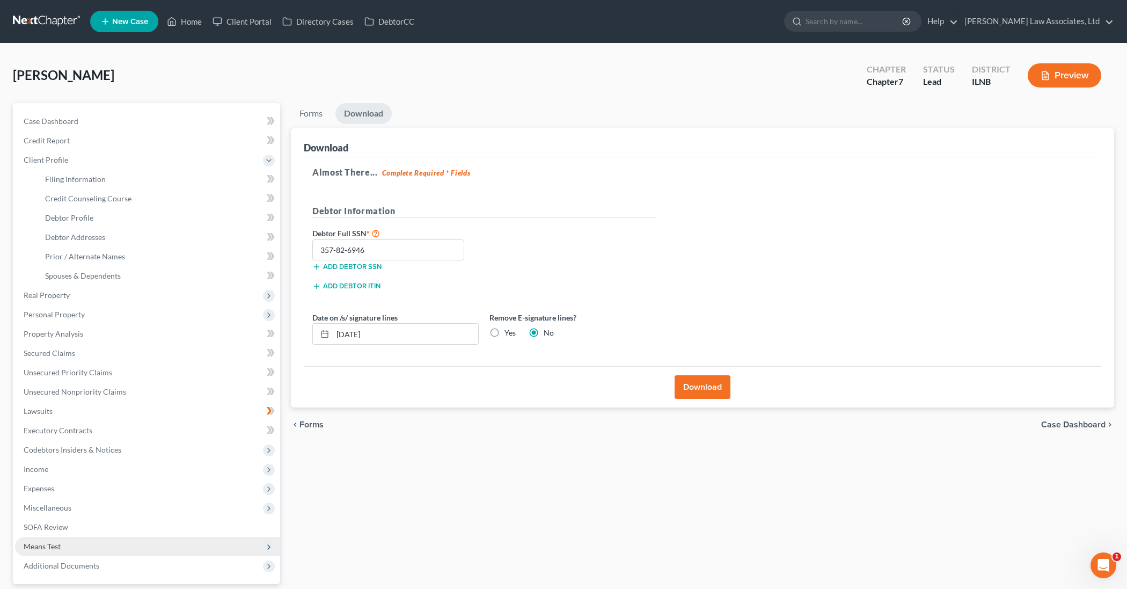
click at [708, 392] on button "Download" at bounding box center [702, 387] width 56 height 24
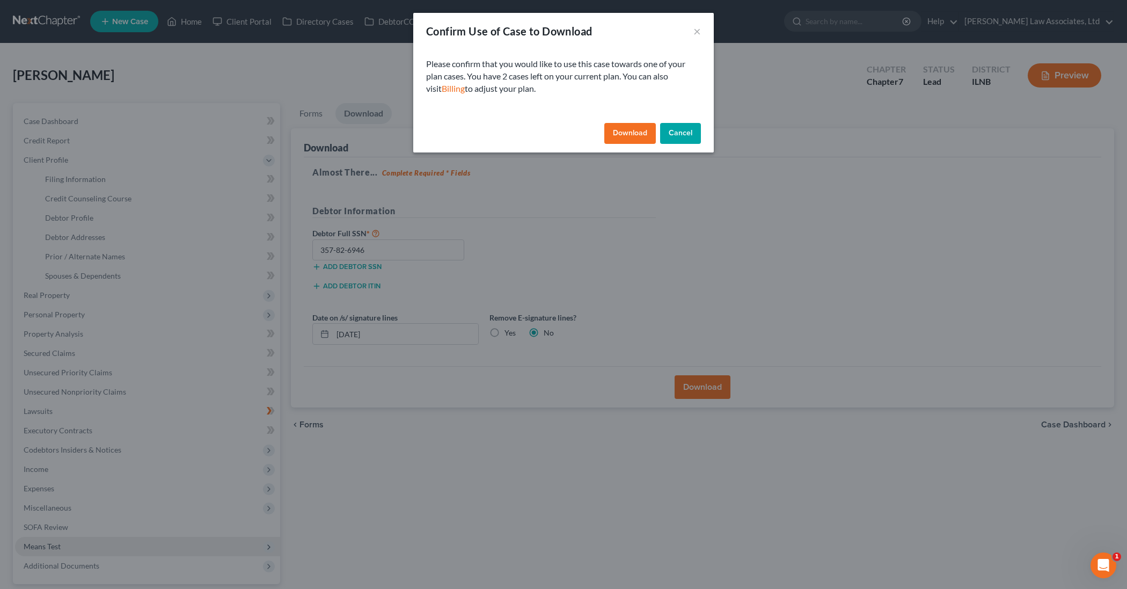
click at [679, 135] on button "Cancel" at bounding box center [680, 133] width 41 height 21
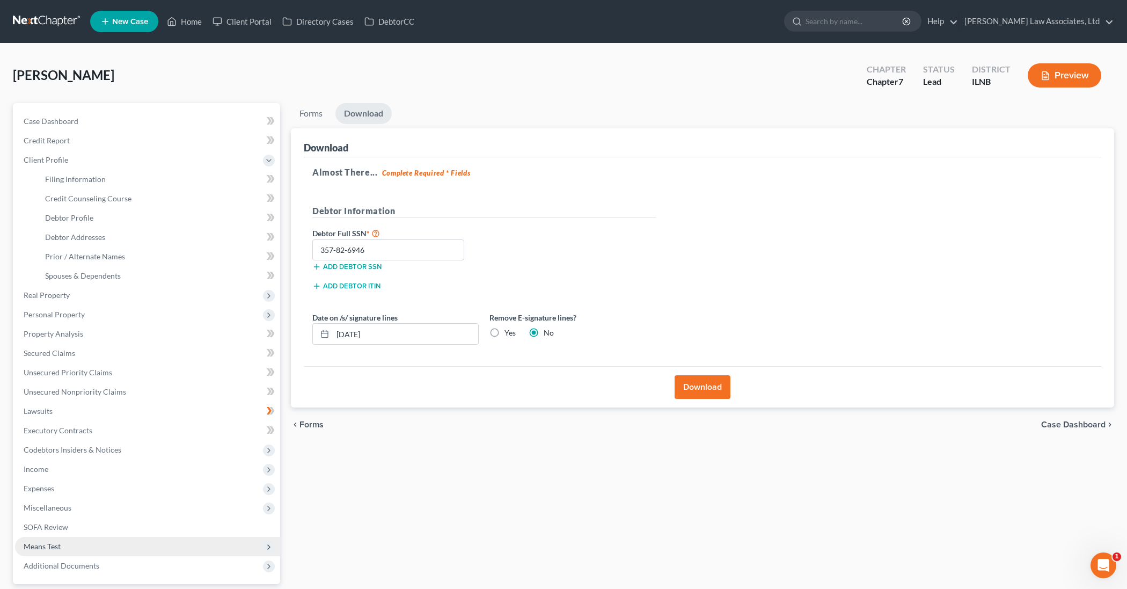
click at [703, 385] on button "Download" at bounding box center [702, 387] width 56 height 24
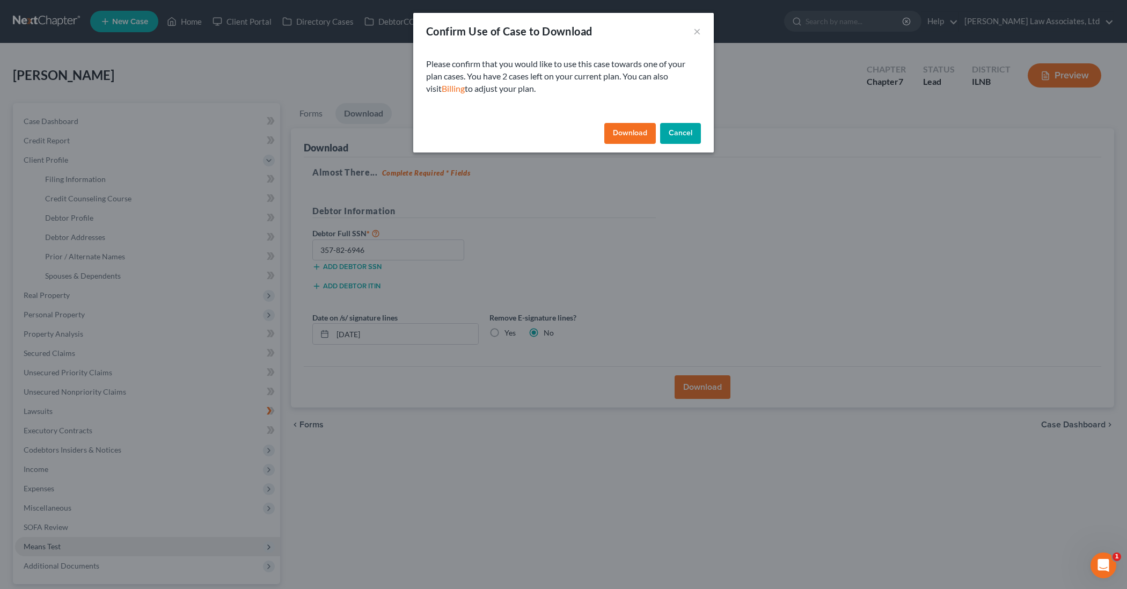
click at [625, 134] on button "Download" at bounding box center [630, 133] width 52 height 21
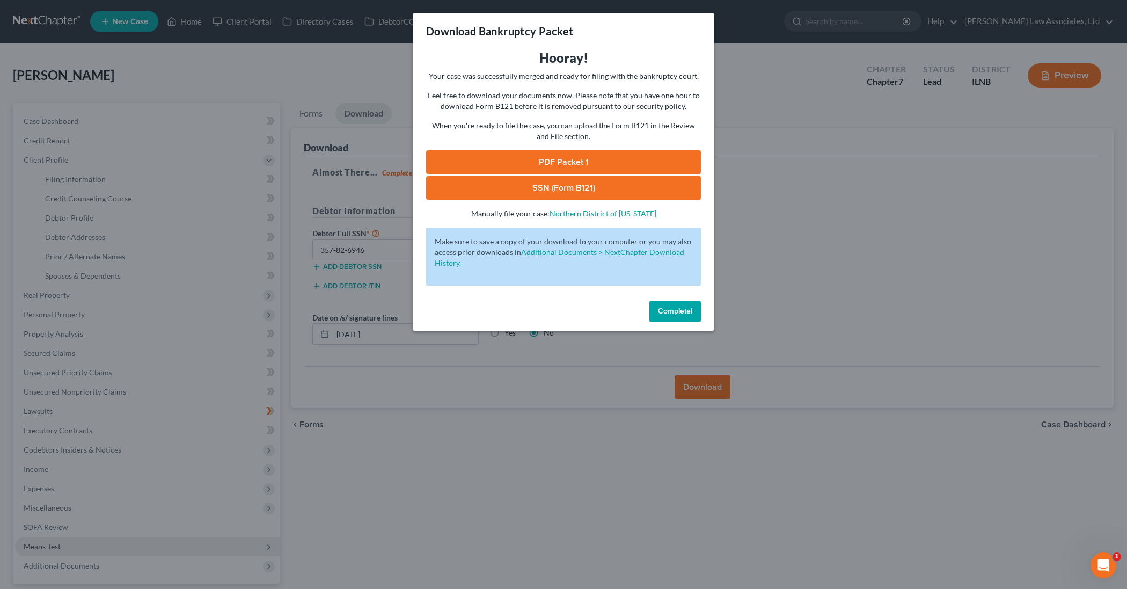
click at [700, 28] on div "Download Bankruptcy Packet" at bounding box center [563, 31] width 300 height 36
click at [671, 25] on div "Download Bankruptcy Packet" at bounding box center [563, 31] width 300 height 36
click at [537, 309] on div "Complete!" at bounding box center [563, 313] width 300 height 34
click at [425, 18] on div "Download Bankruptcy Packet" at bounding box center [563, 31] width 300 height 36
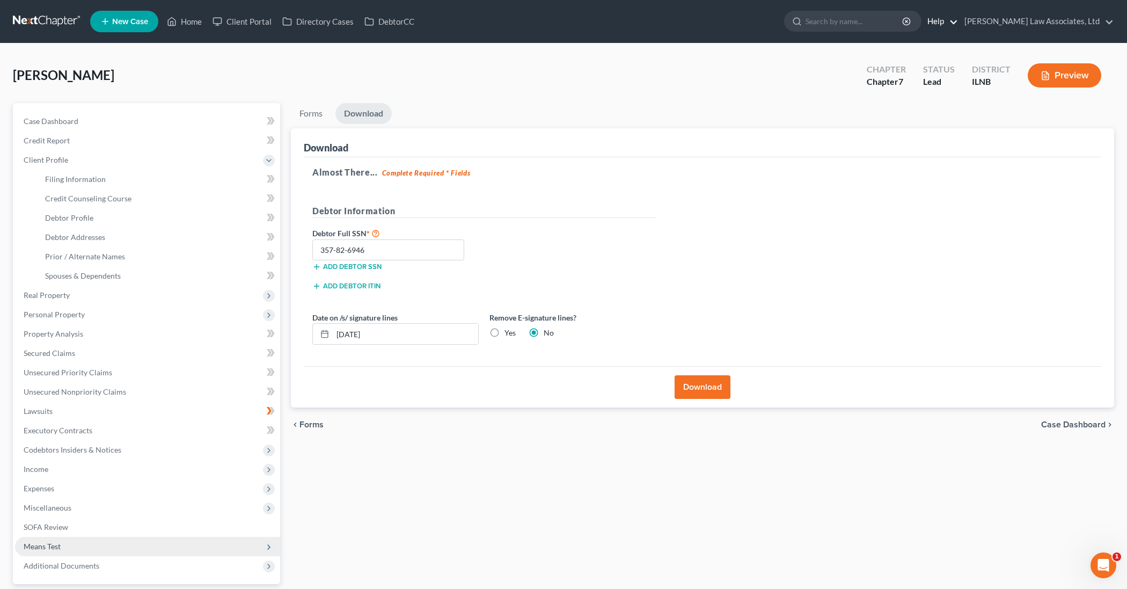
click at [958, 25] on link "Help" at bounding box center [940, 21] width 36 height 19
click at [944, 172] on h5 "Almost There... Complete Required * Fields" at bounding box center [702, 172] width 780 height 13
click at [369, 114] on link "Download" at bounding box center [363, 113] width 56 height 21
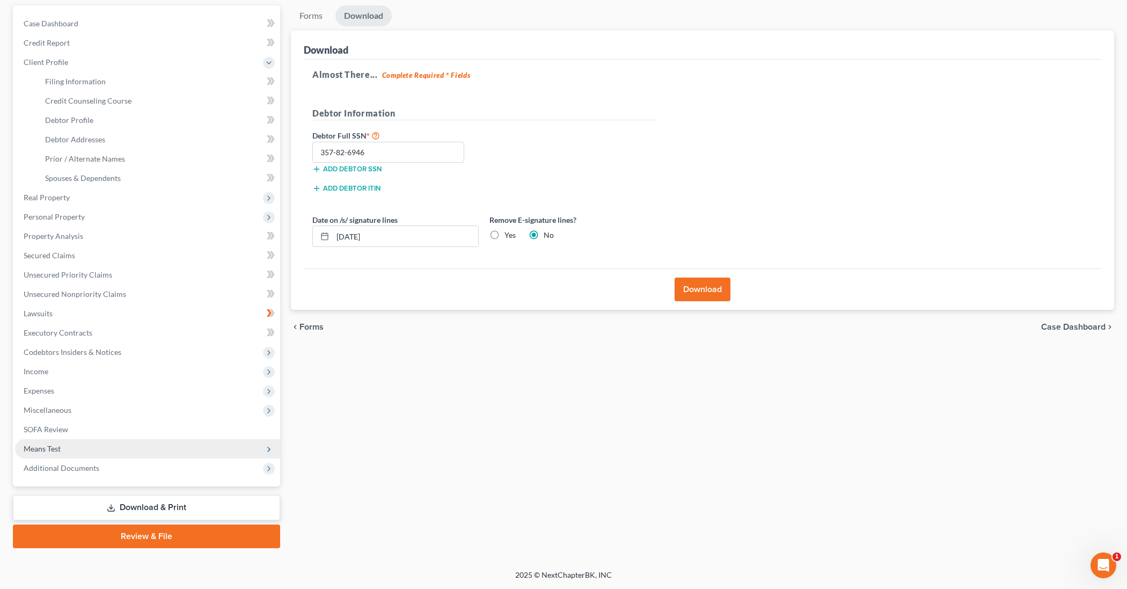
scroll to position [98, 0]
click at [308, 327] on span "Forms" at bounding box center [311, 326] width 24 height 9
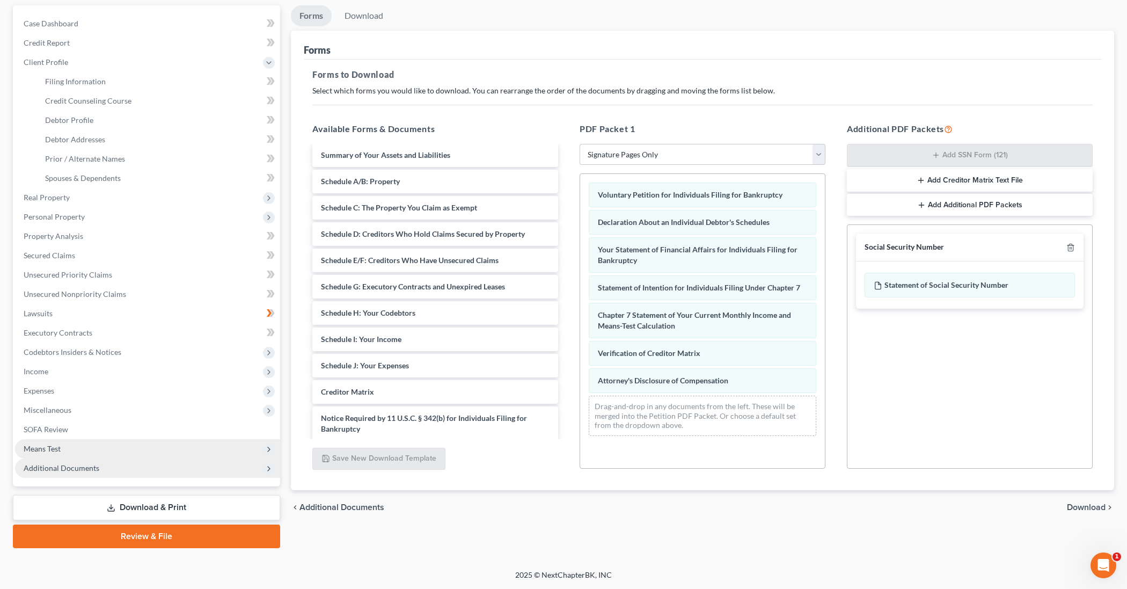
click at [114, 470] on span "Additional Documents" at bounding box center [147, 467] width 265 height 19
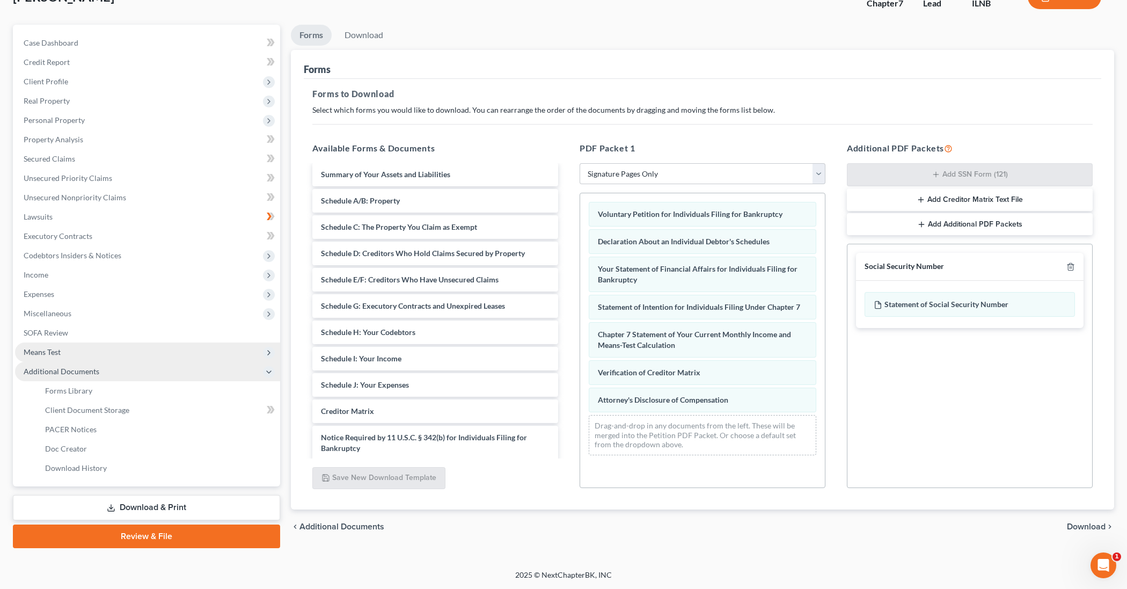
scroll to position [78, 0]
click at [100, 467] on span "Download History" at bounding box center [76, 467] width 62 height 9
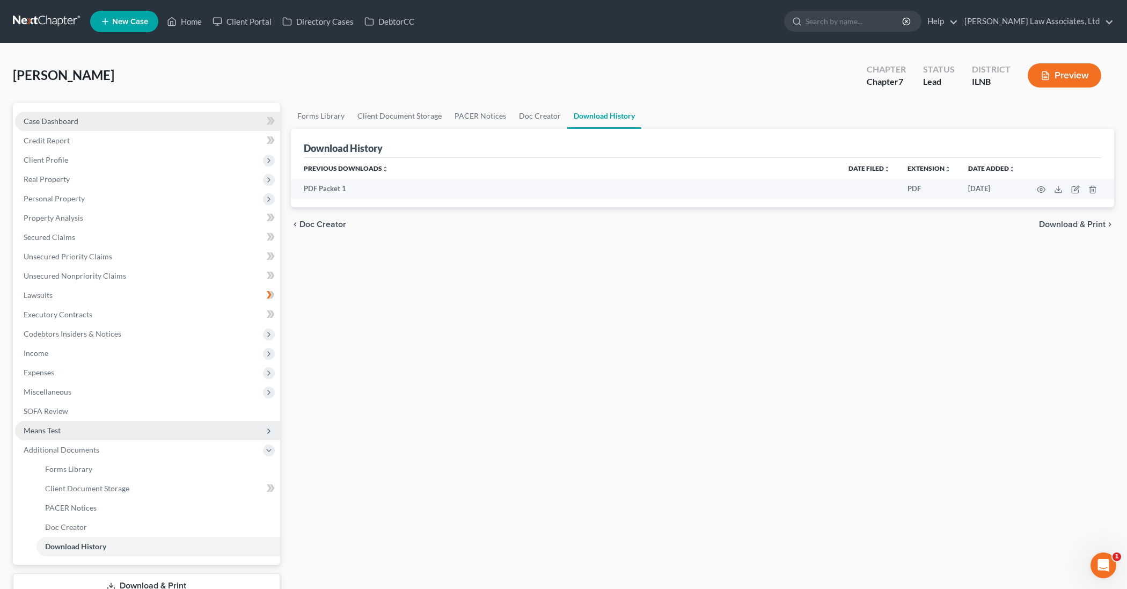
click at [221, 123] on link "Case Dashboard" at bounding box center [147, 121] width 265 height 19
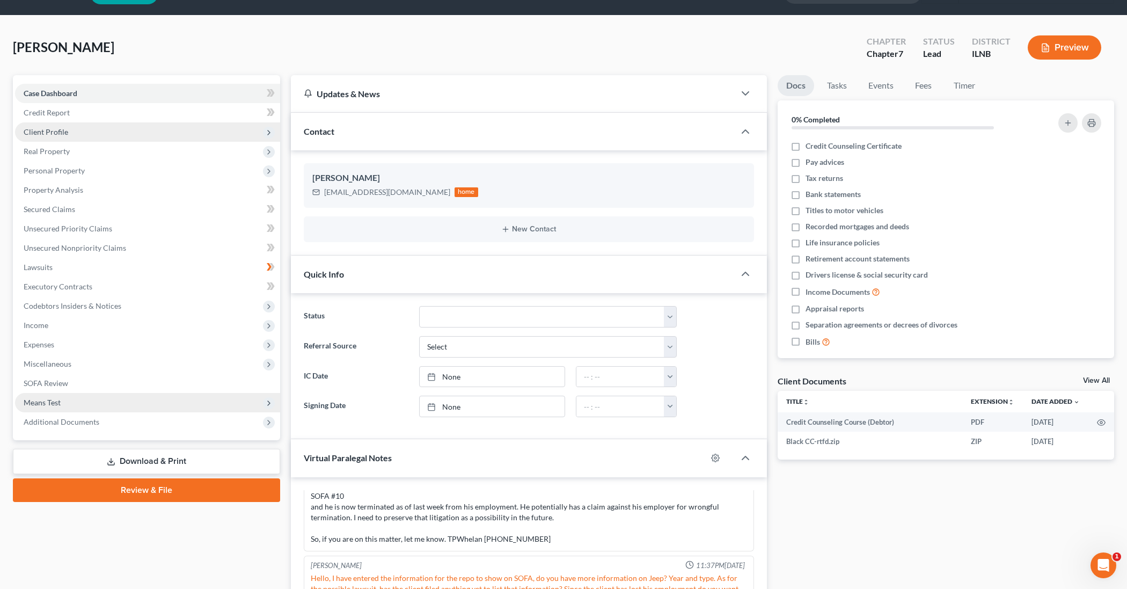
scroll to position [28, 1]
click at [84, 134] on span "Client Profile" at bounding box center [147, 131] width 265 height 19
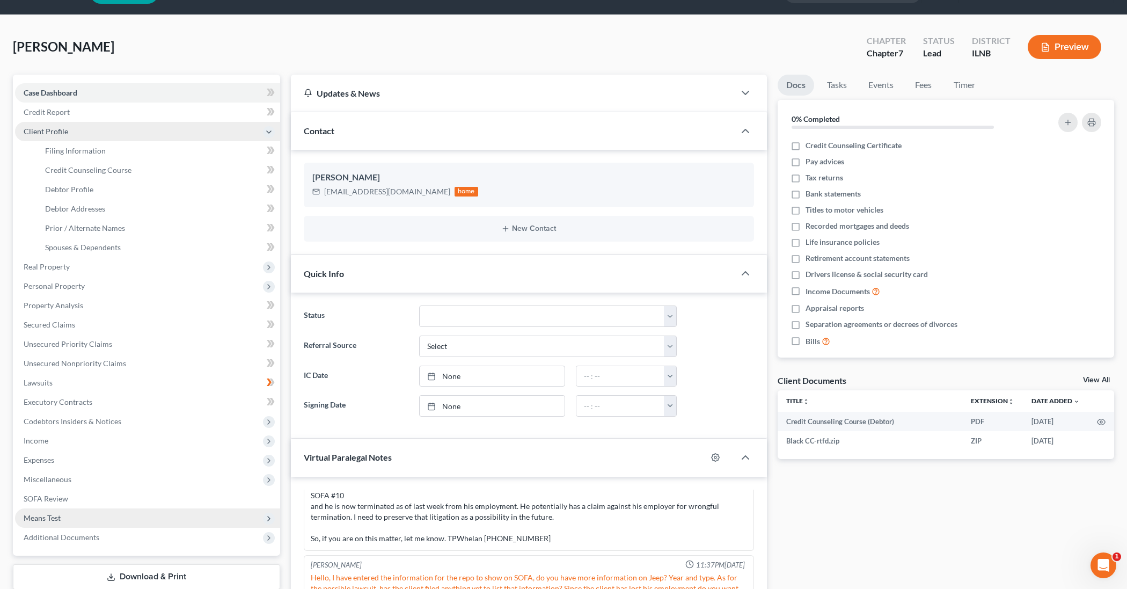
scroll to position [27, 0]
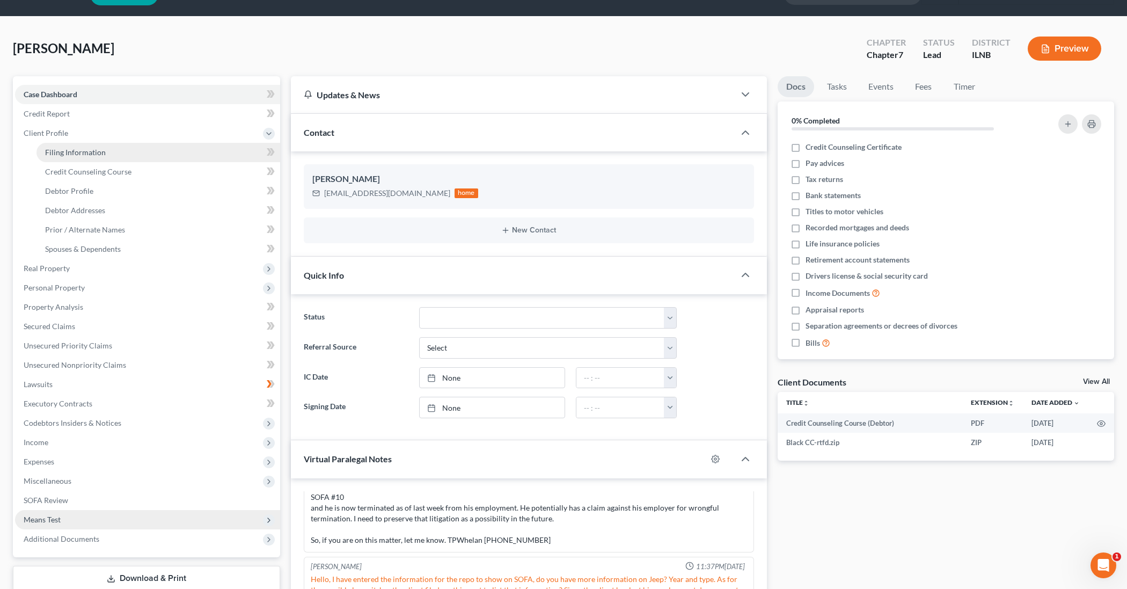
click at [72, 155] on span "Filing Information" at bounding box center [75, 152] width 61 height 9
select select "1"
select select "0"
select select "14"
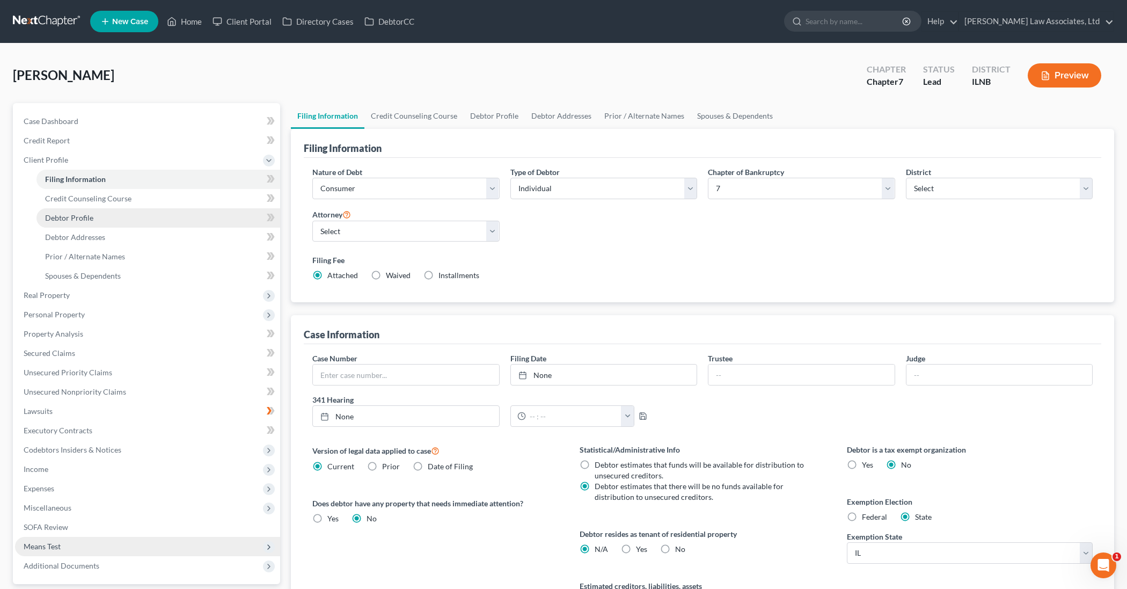
click at [70, 219] on span "Debtor Profile" at bounding box center [69, 217] width 48 height 9
select select "0"
select select "3"
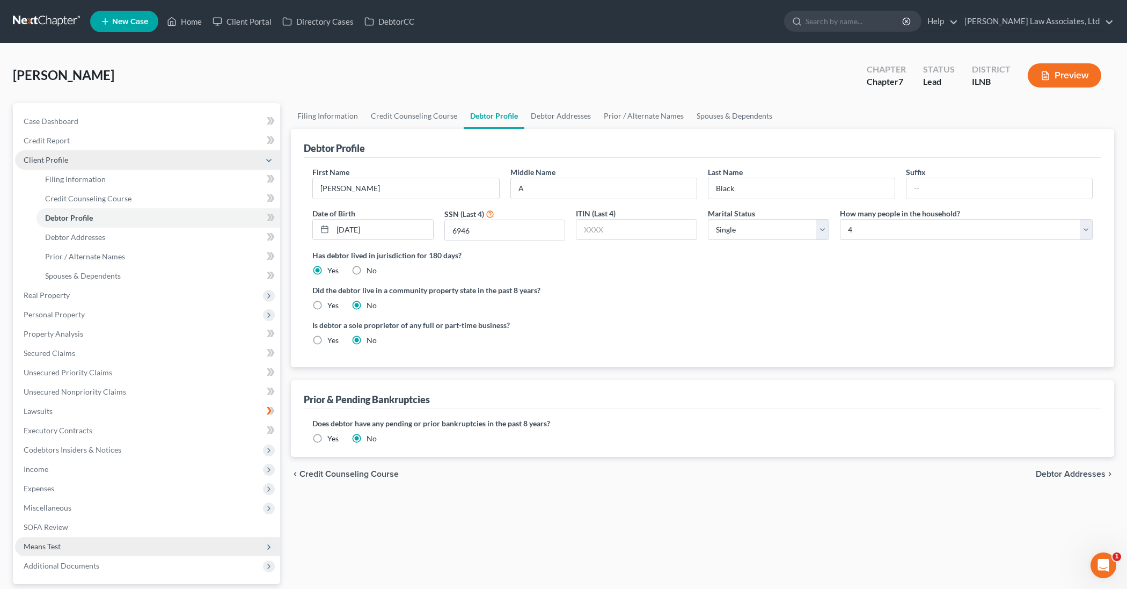
click at [71, 161] on span "Client Profile" at bounding box center [147, 159] width 265 height 19
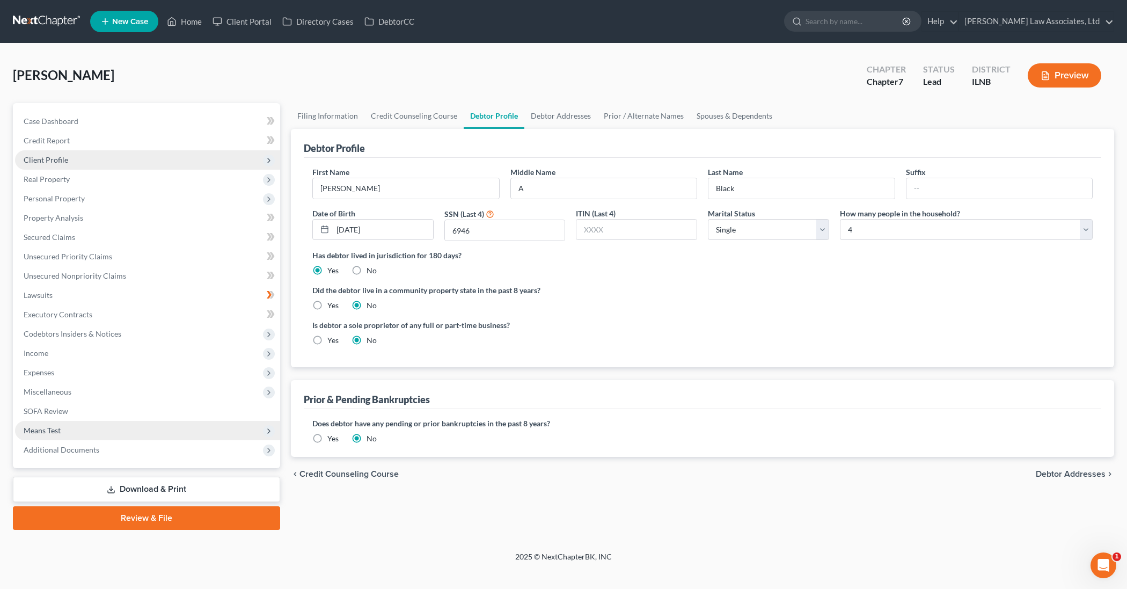
click at [71, 161] on span "Client Profile" at bounding box center [147, 159] width 265 height 19
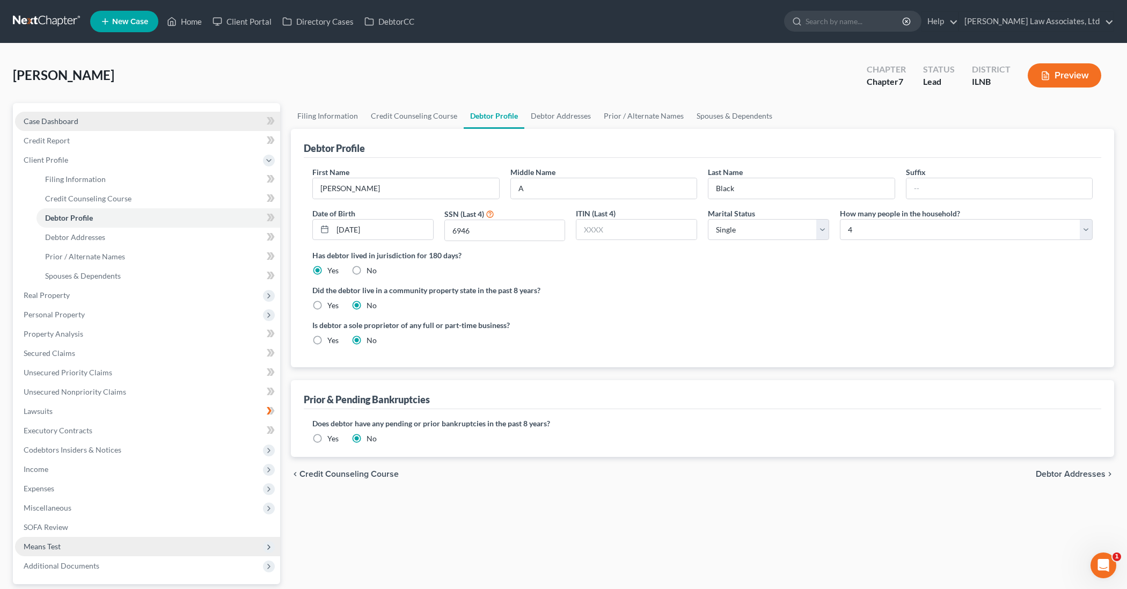
click at [70, 122] on span "Case Dashboard" at bounding box center [51, 120] width 55 height 9
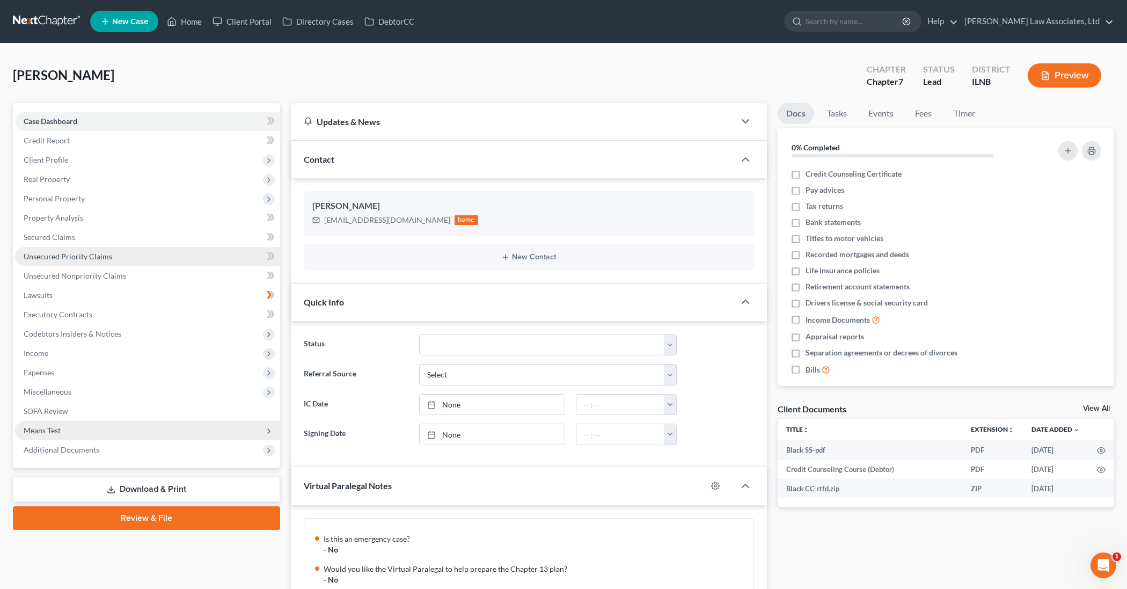
scroll to position [470, 0]
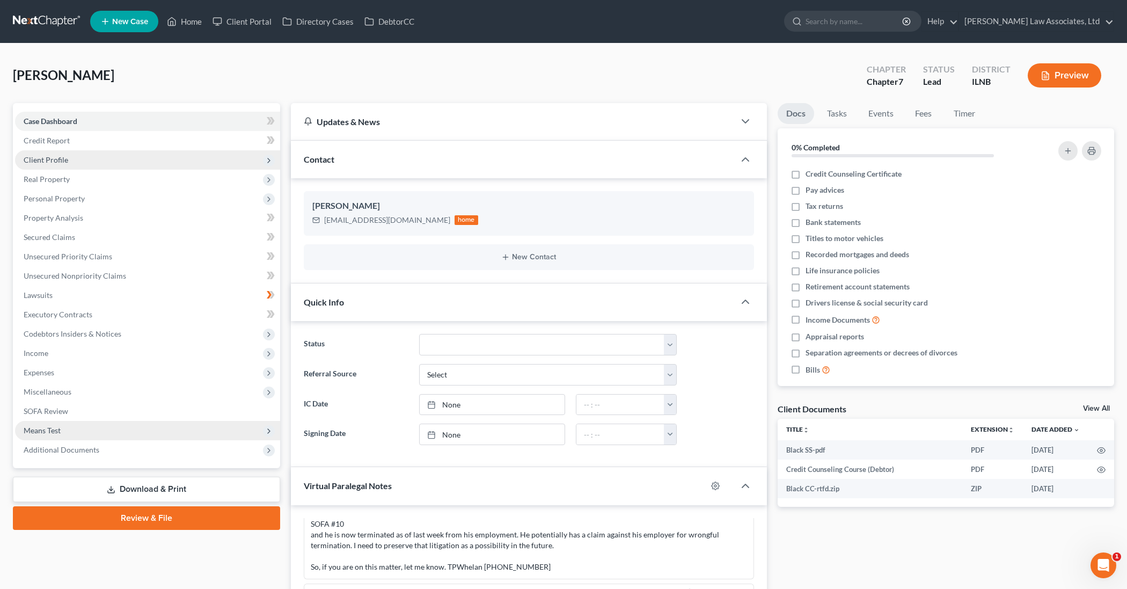
click at [136, 160] on span "Client Profile" at bounding box center [147, 159] width 265 height 19
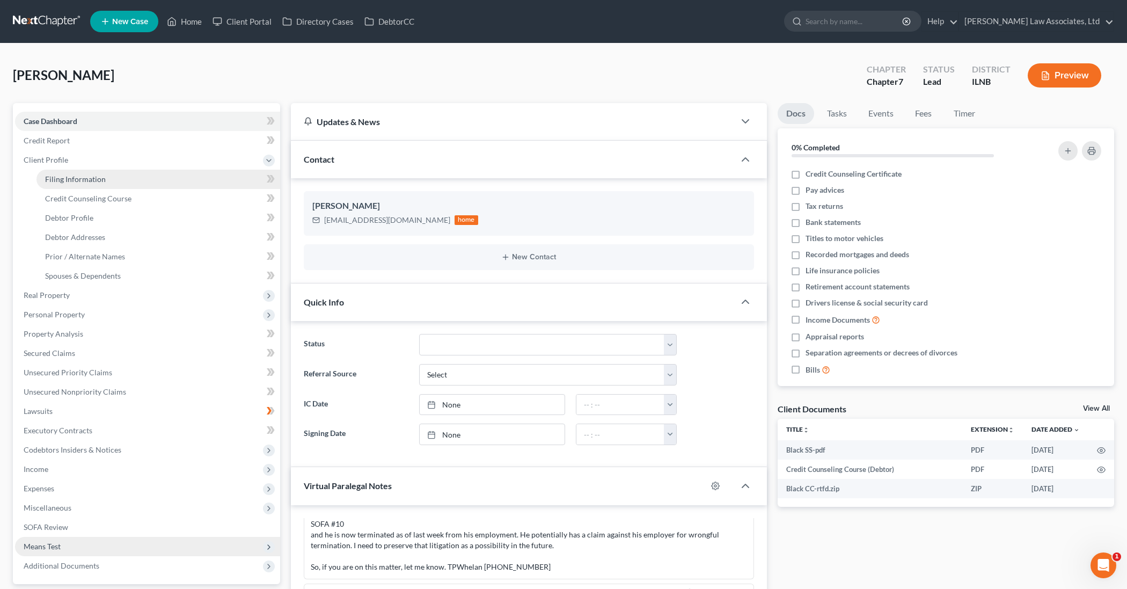
click at [133, 177] on link "Filing Information" at bounding box center [158, 179] width 244 height 19
select select "1"
select select "0"
select select "25"
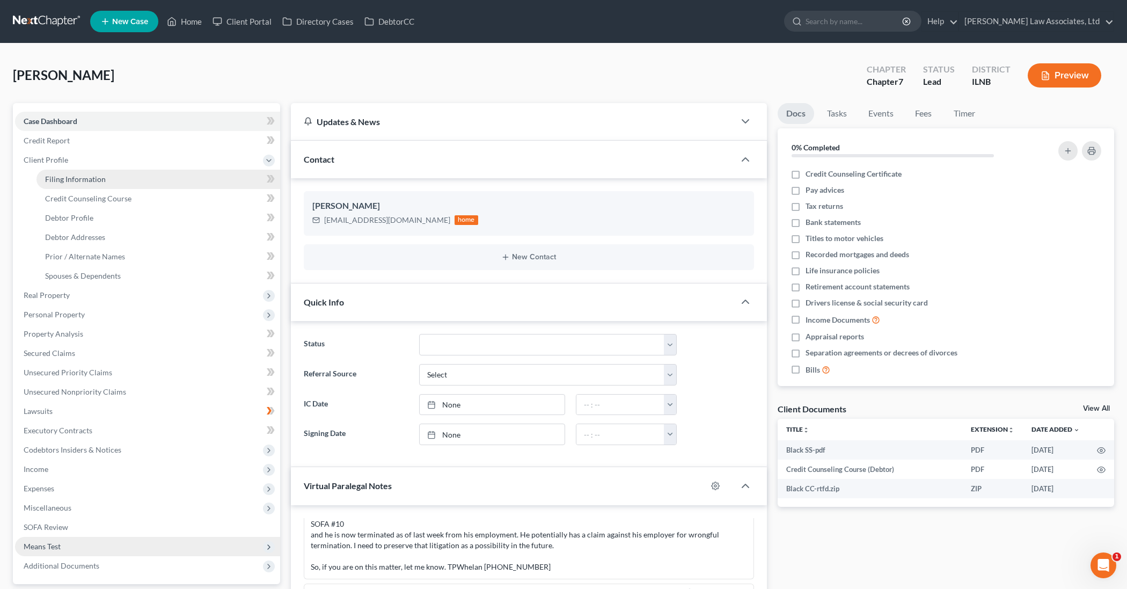
select select "0"
select select "14"
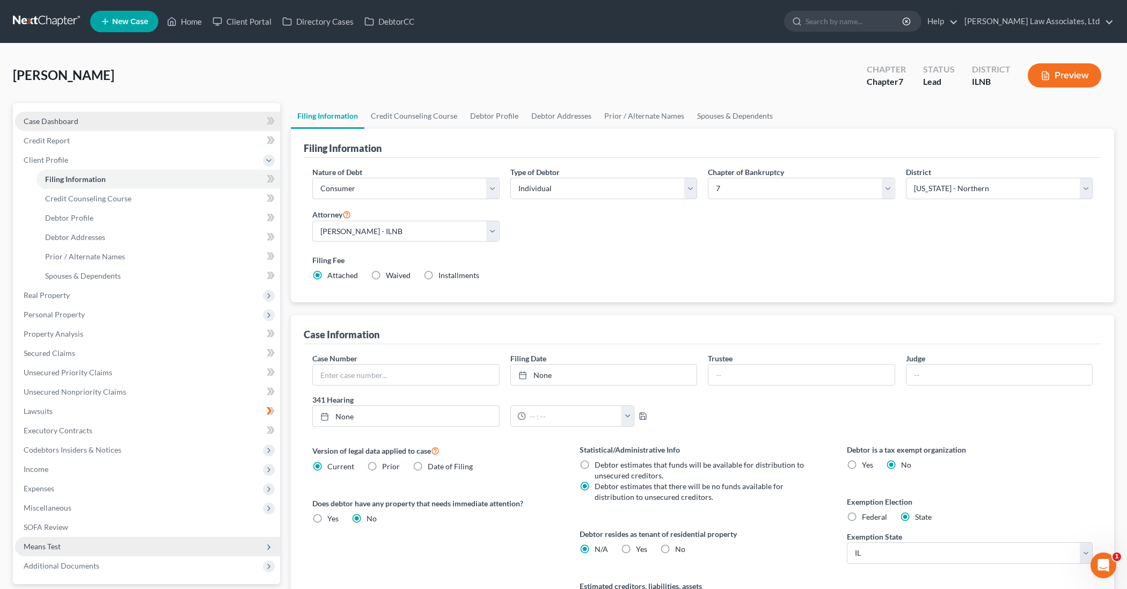
click at [79, 122] on link "Case Dashboard" at bounding box center [147, 121] width 265 height 19
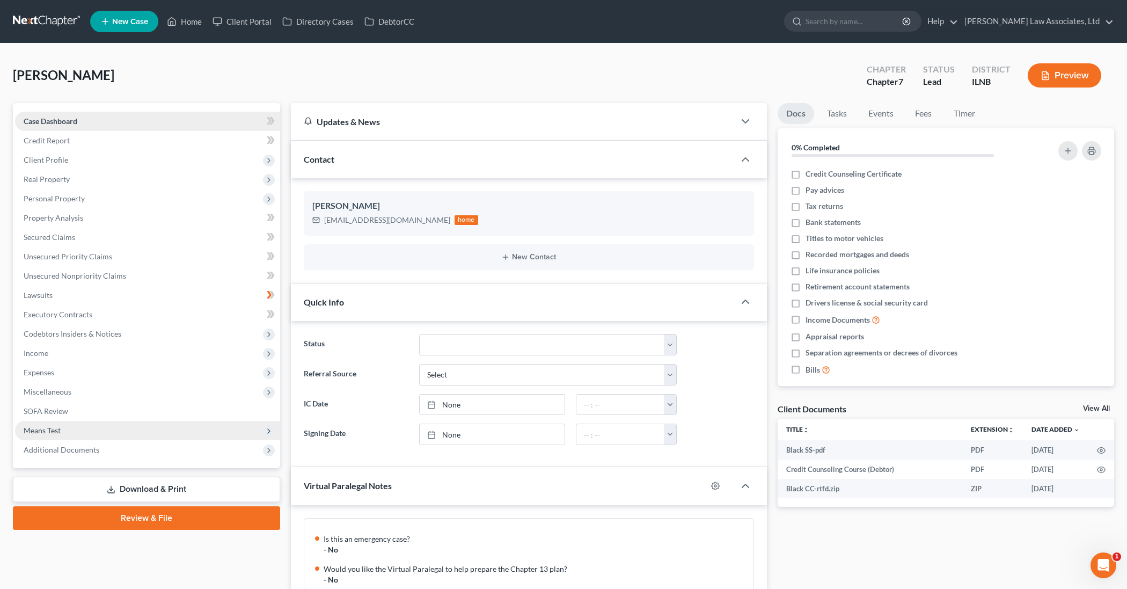
scroll to position [470, 0]
click at [1093, 407] on link "View All" at bounding box center [1096, 409] width 27 height 8
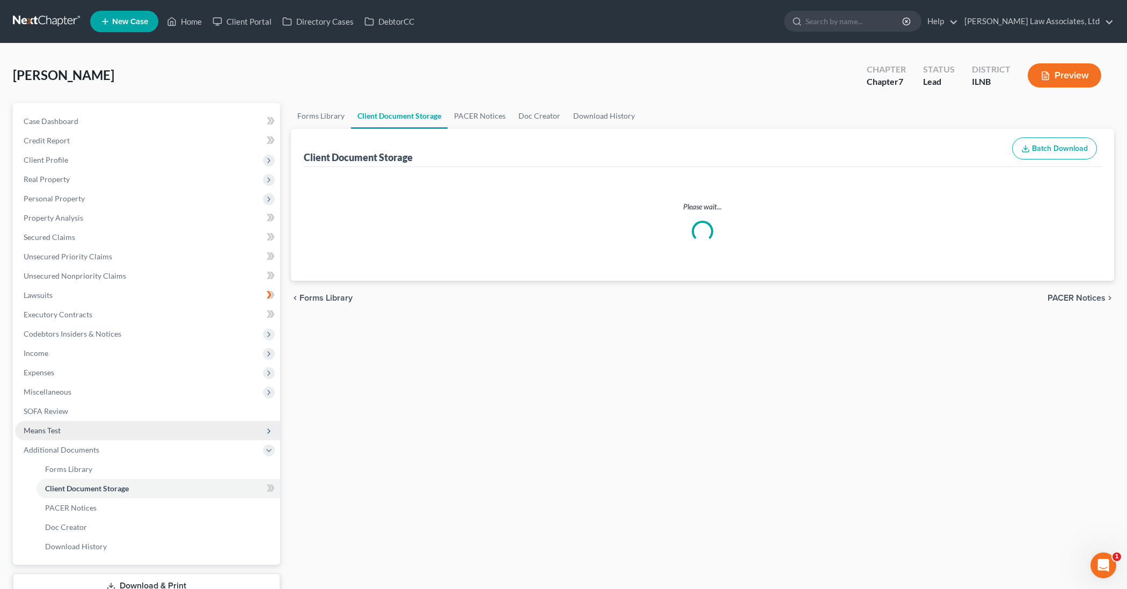
select select "0"
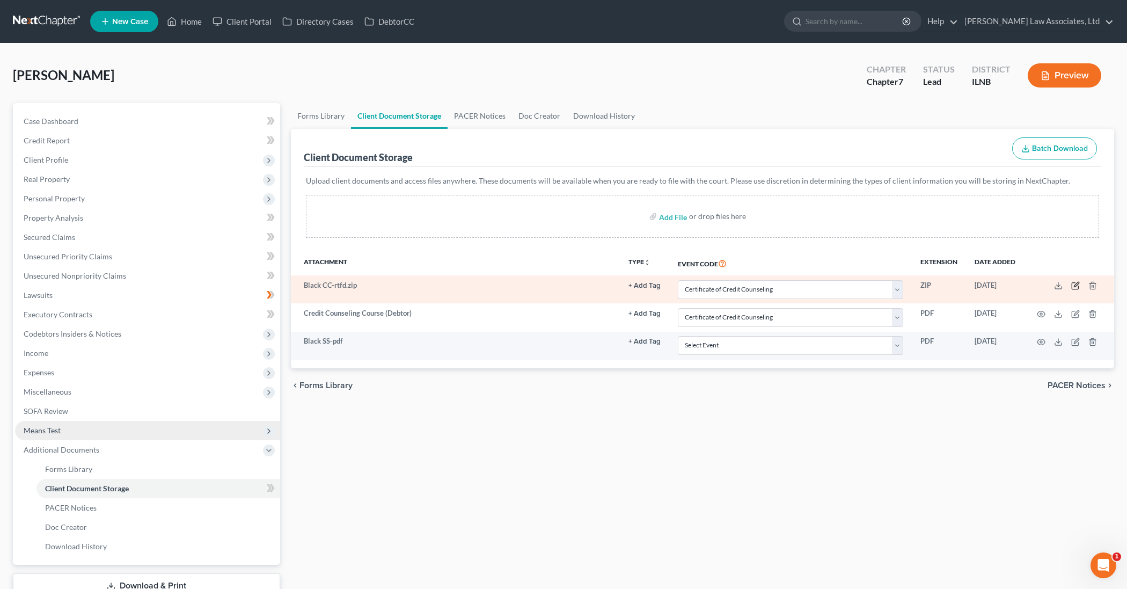
click at [1076, 287] on icon "button" at bounding box center [1075, 285] width 9 height 9
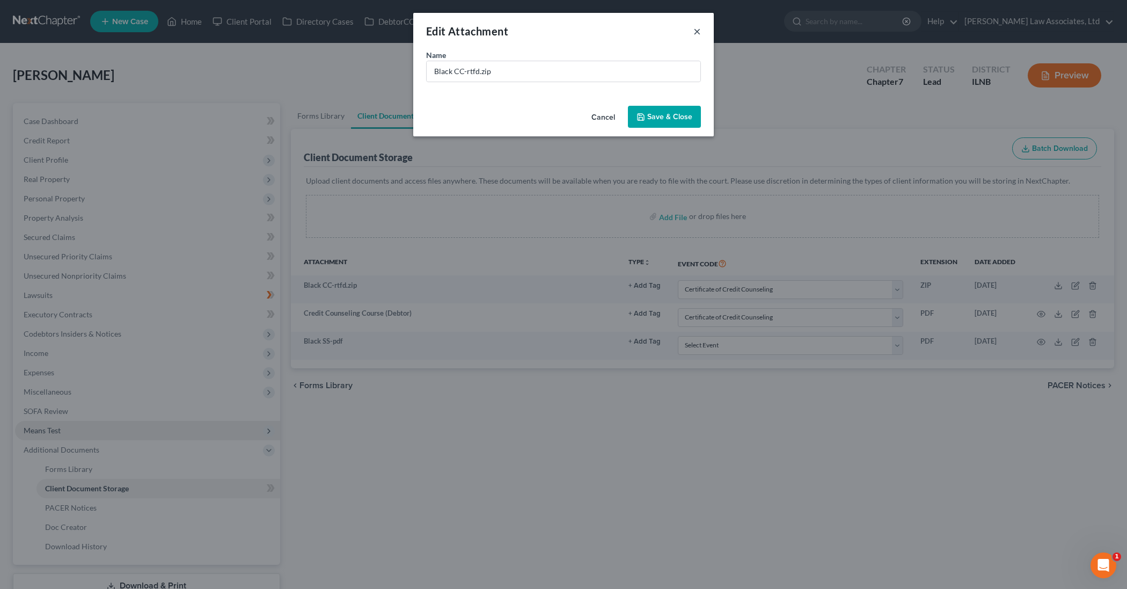
click at [699, 32] on button "×" at bounding box center [697, 31] width 8 height 13
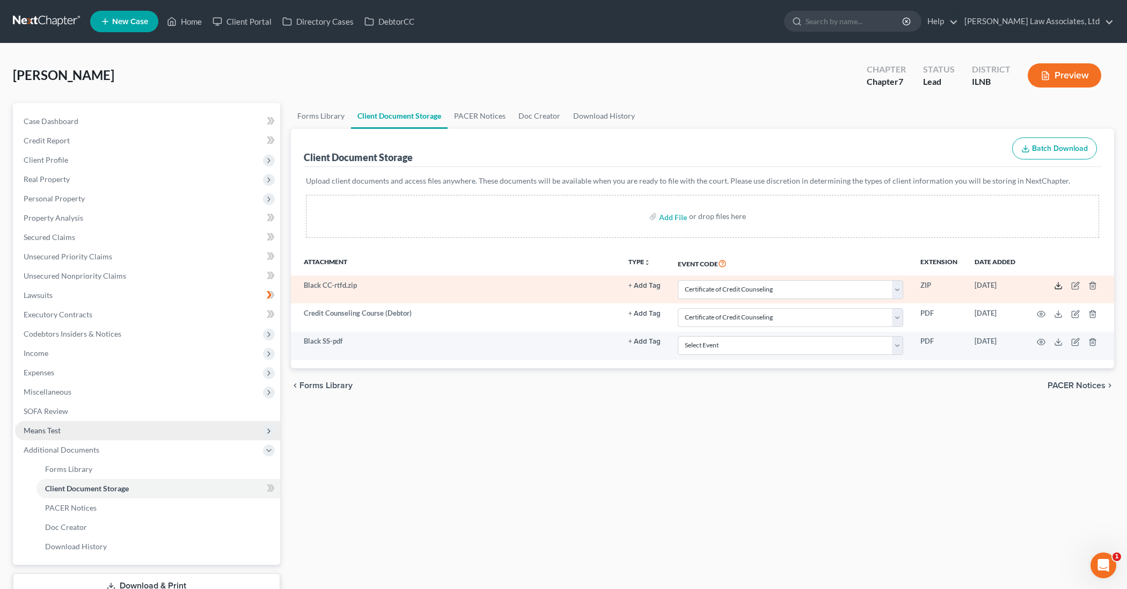
click at [1059, 288] on icon at bounding box center [1058, 285] width 9 height 9
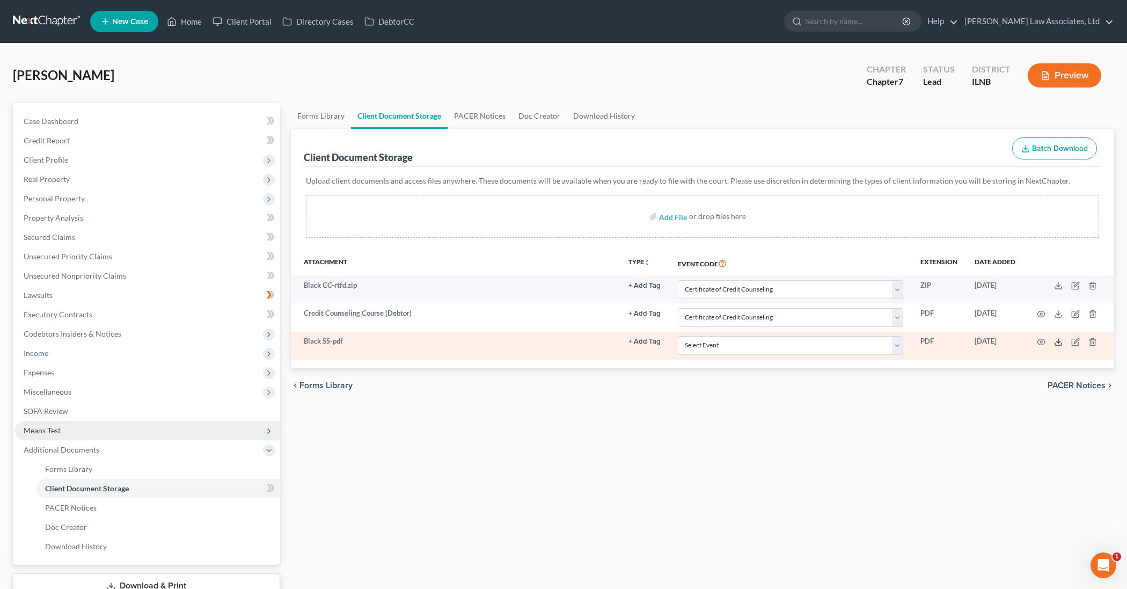
click at [1056, 340] on icon at bounding box center [1058, 341] width 9 height 9
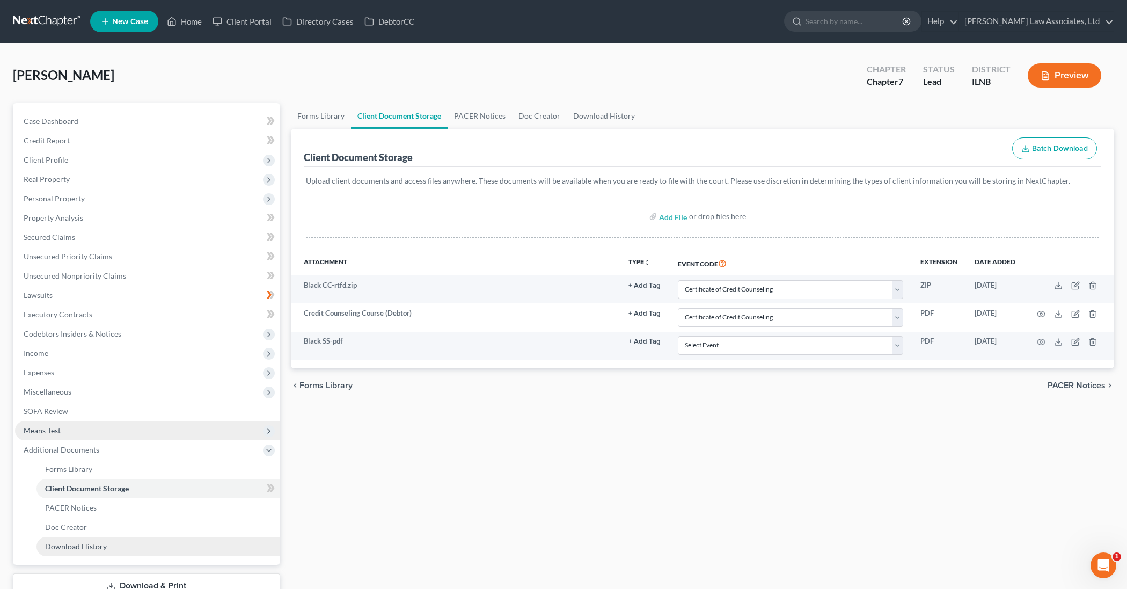
click at [168, 548] on link "Download History" at bounding box center [158, 546] width 244 height 19
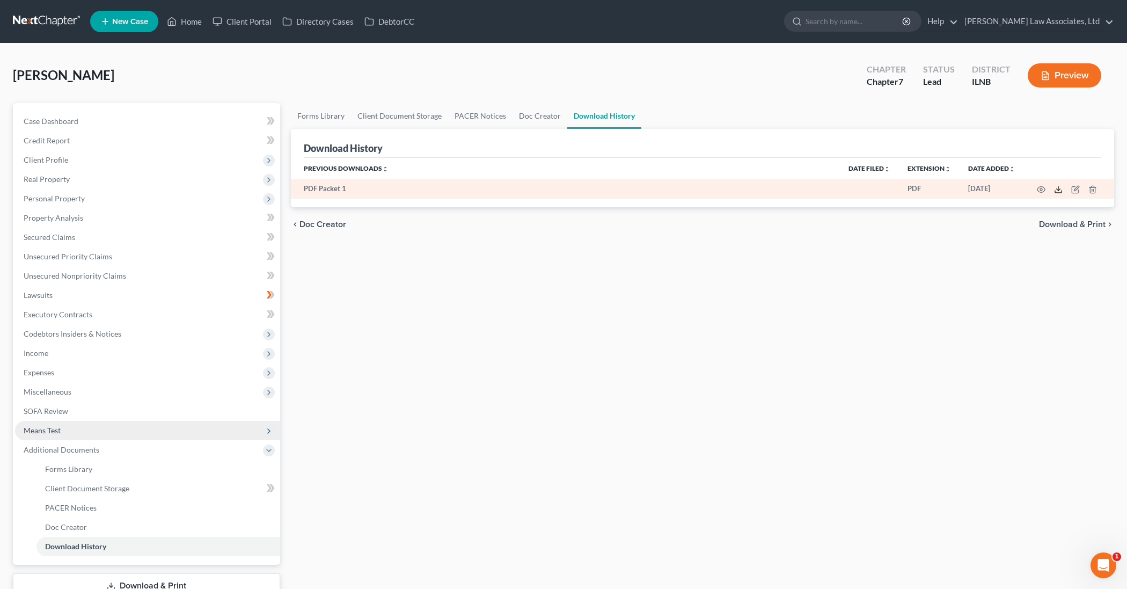
click at [1059, 192] on icon at bounding box center [1058, 189] width 9 height 9
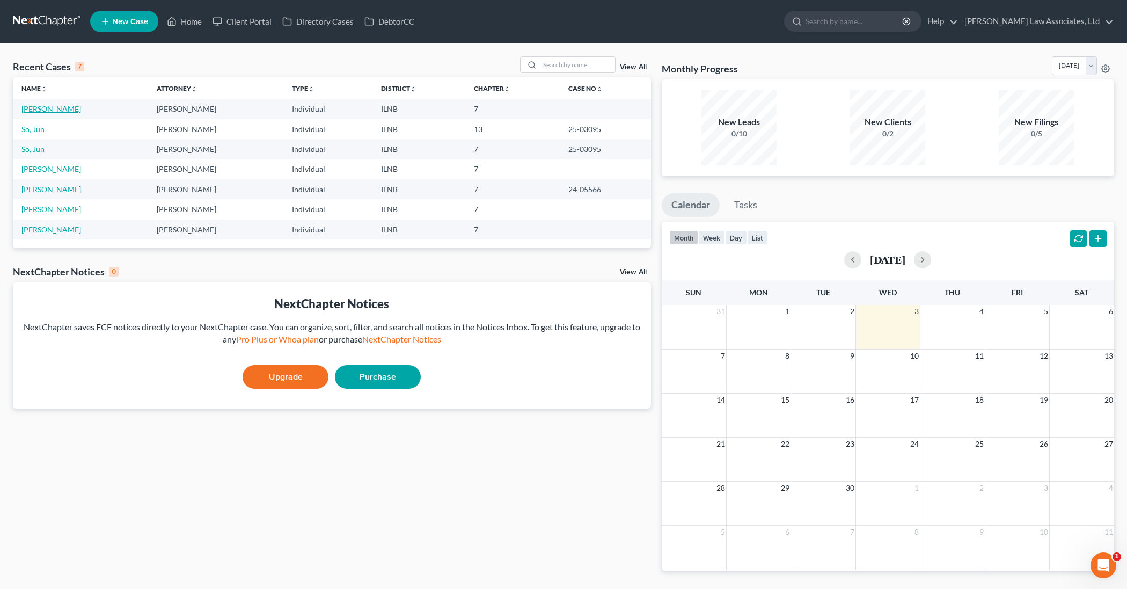
click at [67, 110] on link "[PERSON_NAME]" at bounding box center [51, 108] width 60 height 9
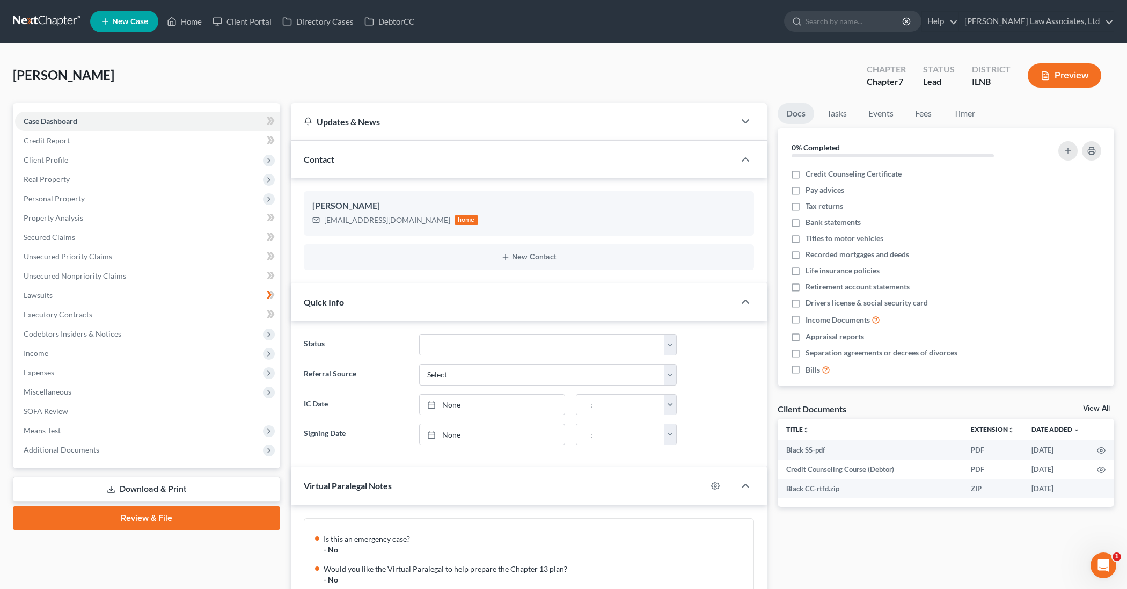
scroll to position [470, 0]
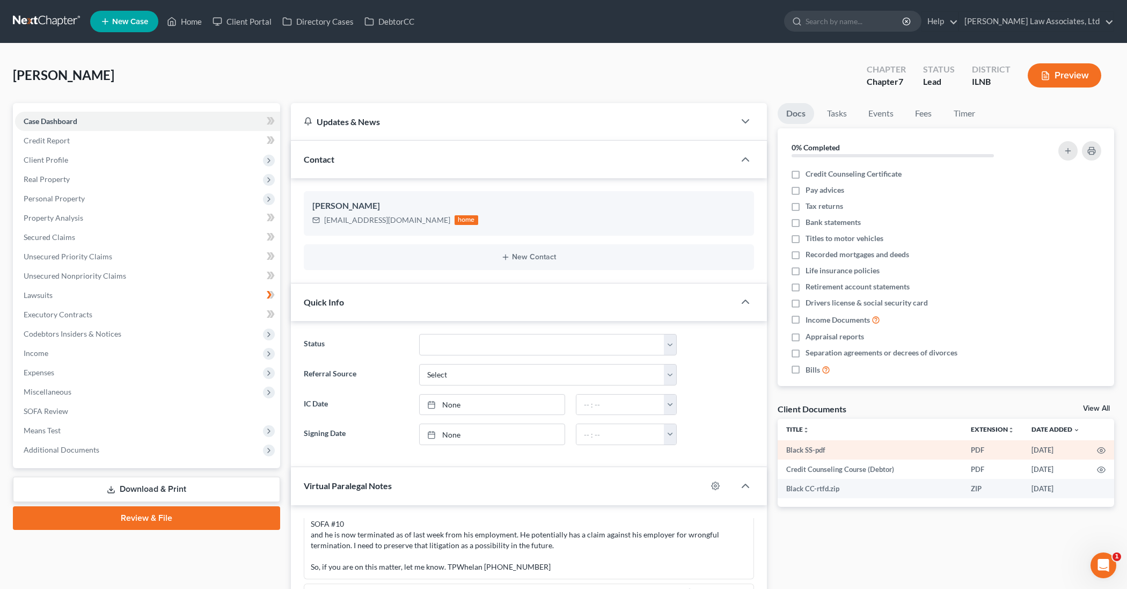
click at [862, 453] on td "Black SS-pdf" at bounding box center [869, 449] width 185 height 19
click at [1100, 405] on link "View All" at bounding box center [1096, 409] width 27 height 8
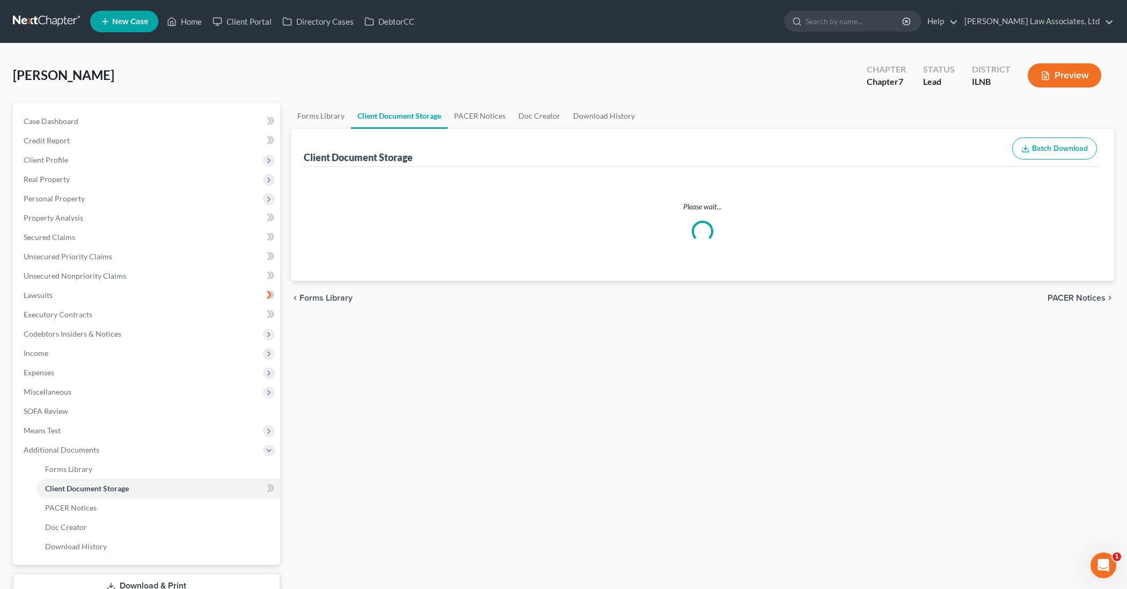
select select "0"
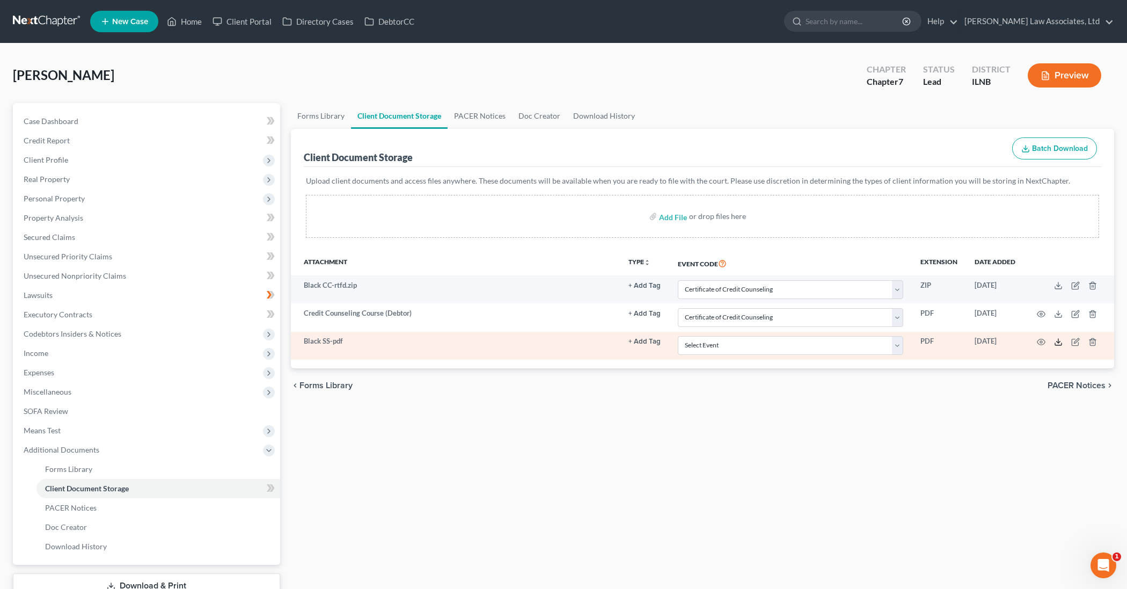
click at [1057, 341] on polyline at bounding box center [1058, 342] width 4 height 2
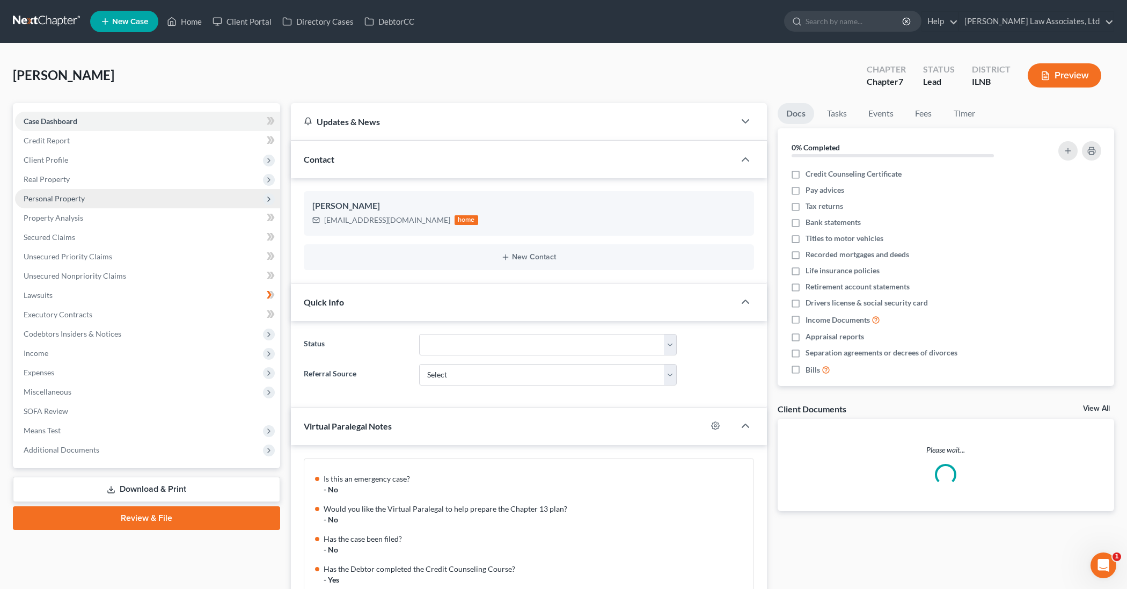
scroll to position [470, 0]
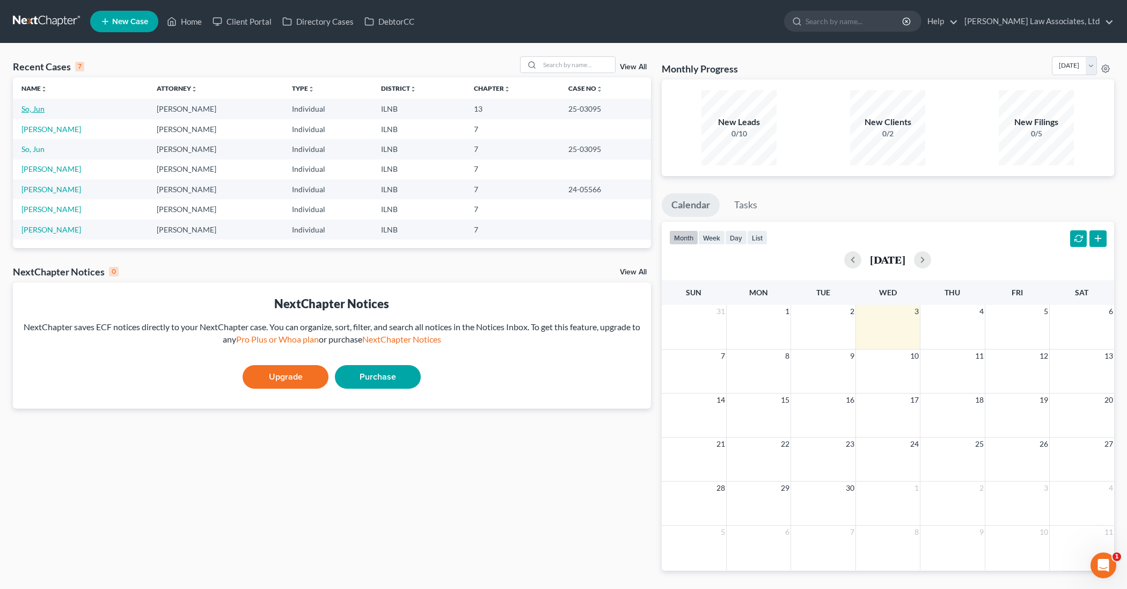
click at [38, 112] on link "So, Jun" at bounding box center [32, 108] width 23 height 9
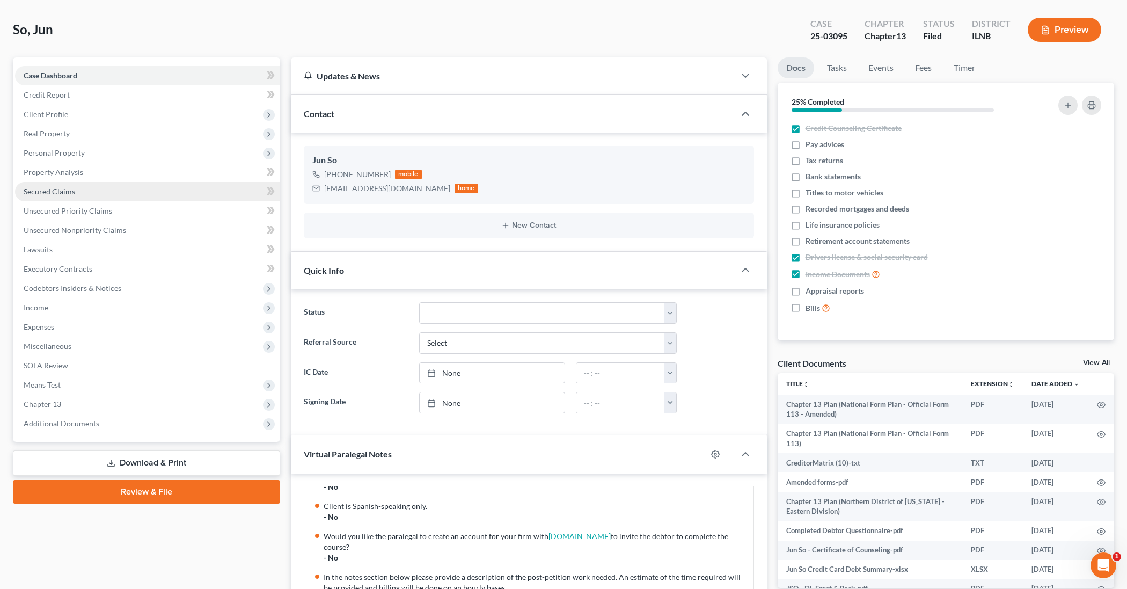
scroll to position [37, 0]
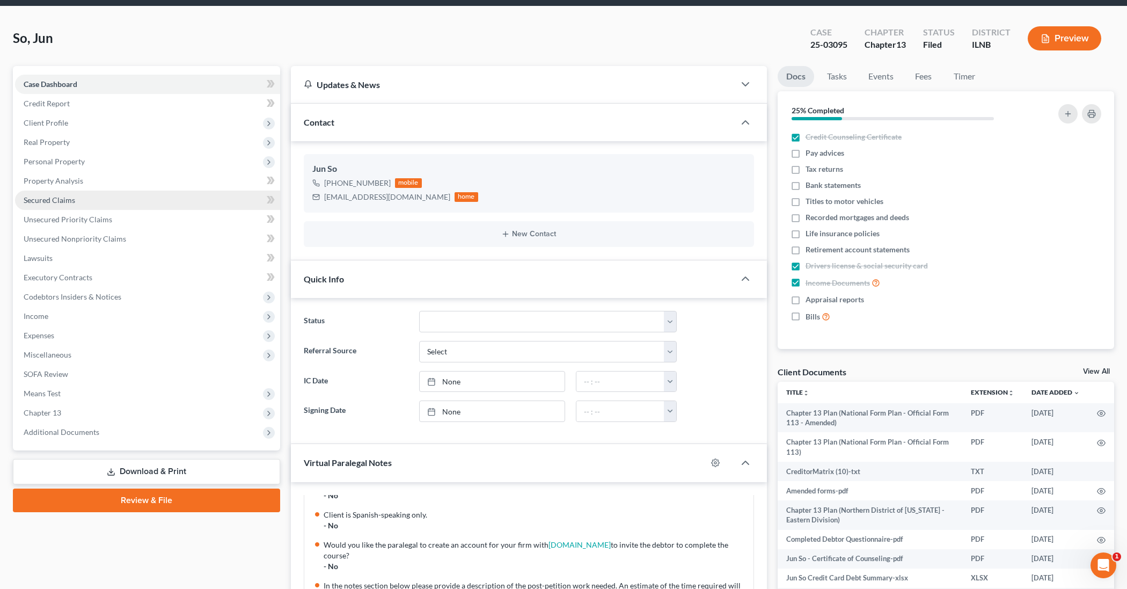
click at [101, 200] on link "Secured Claims" at bounding box center [147, 199] width 265 height 19
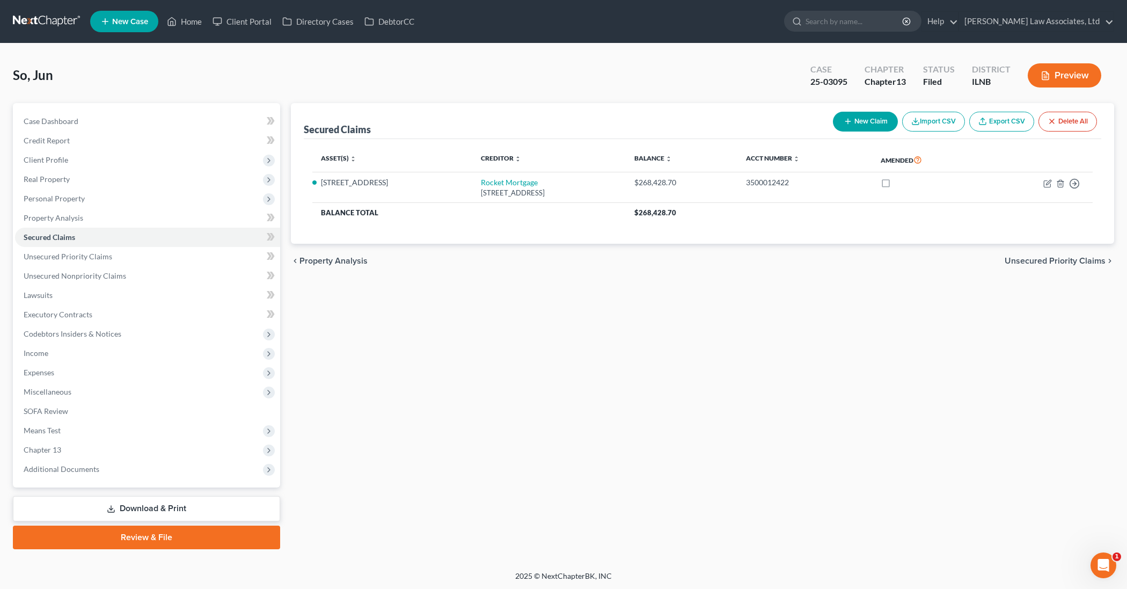
scroll to position [0, 1]
click at [137, 273] on link "Unsecured Nonpriority Claims" at bounding box center [147, 275] width 265 height 19
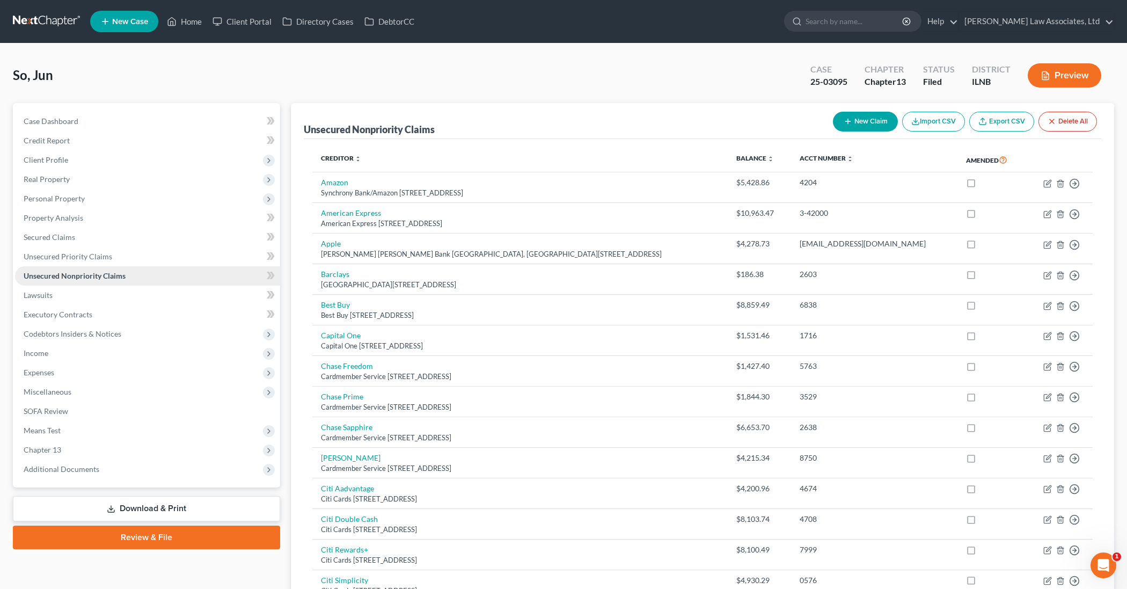
scroll to position [1, 0]
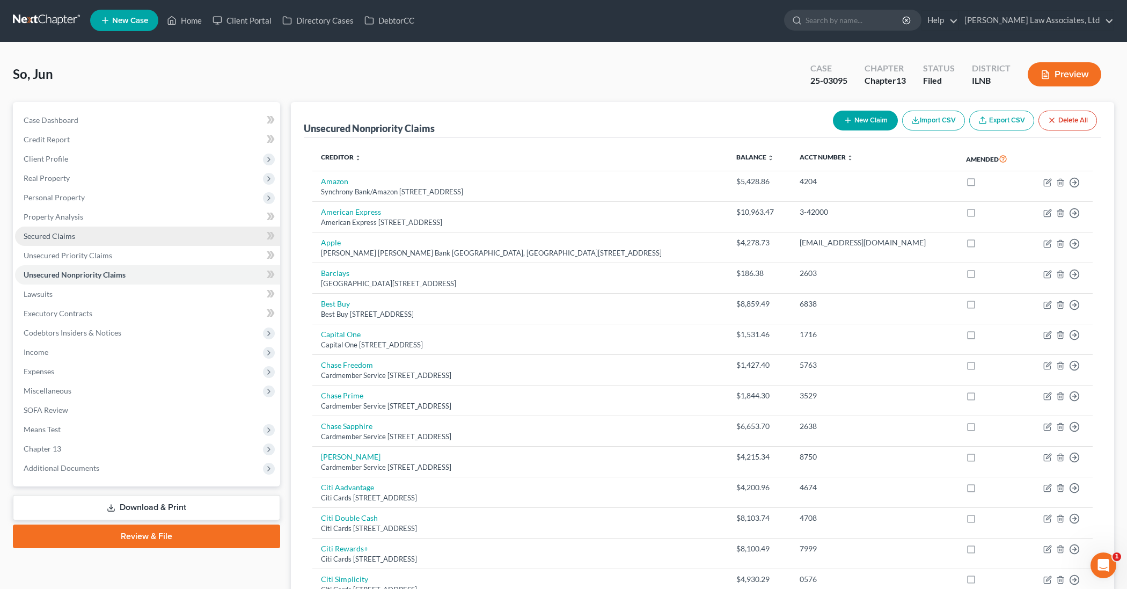
click at [72, 238] on span "Secured Claims" at bounding box center [50, 235] width 52 height 9
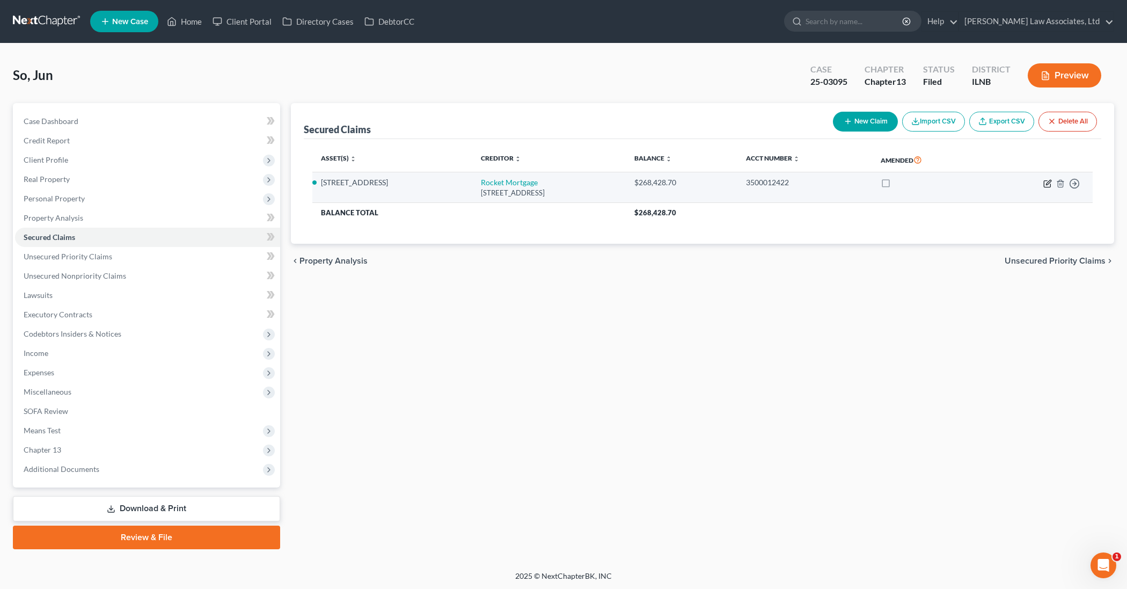
click at [1048, 186] on icon "button" at bounding box center [1047, 183] width 6 height 6
select select "23"
select select "3"
select select "2"
select select "0"
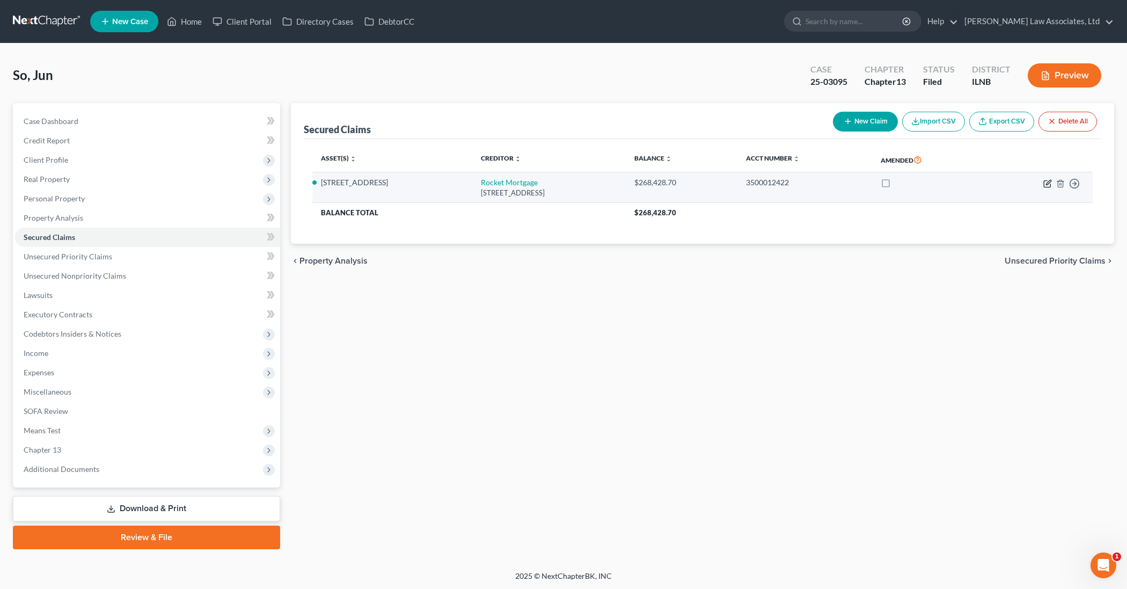
select select "0"
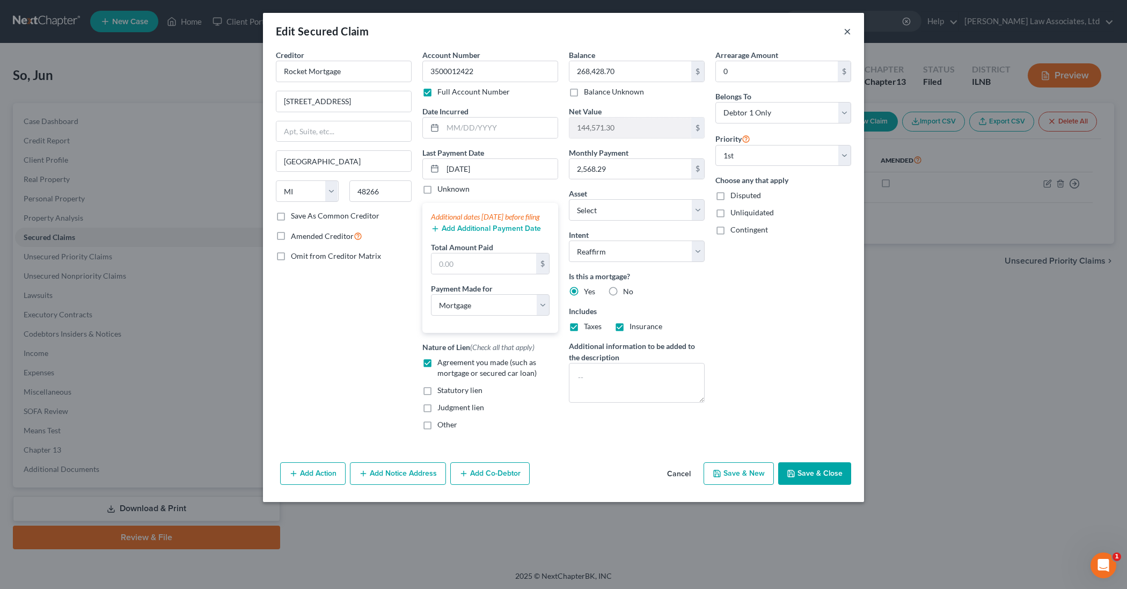
click at [849, 34] on button "×" at bounding box center [847, 31] width 8 height 13
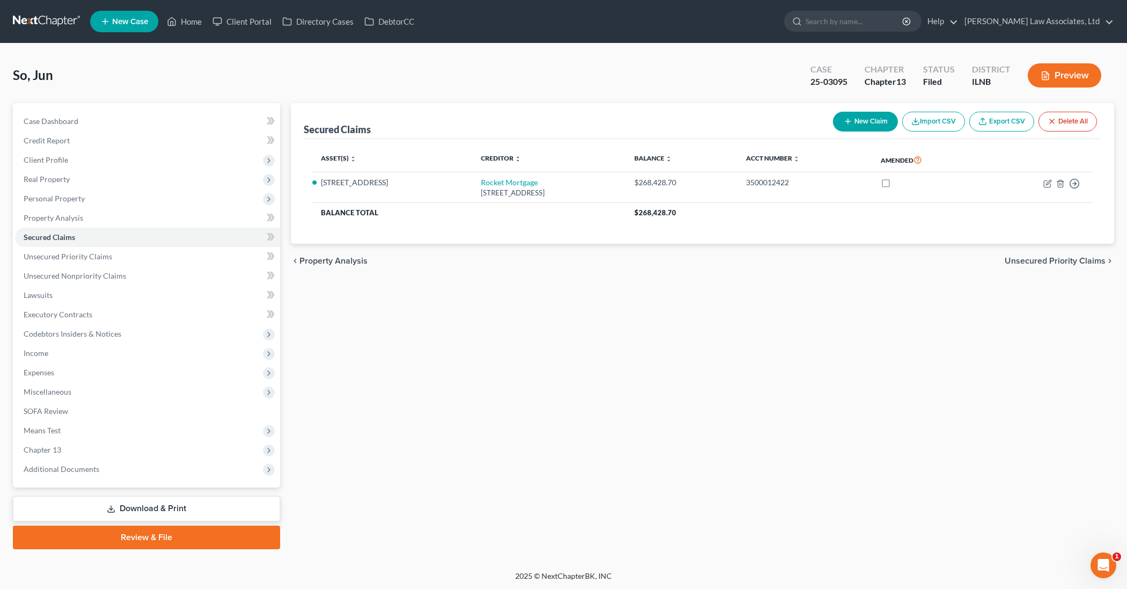
click at [871, 121] on button "New Claim" at bounding box center [865, 122] width 65 height 20
select select "0"
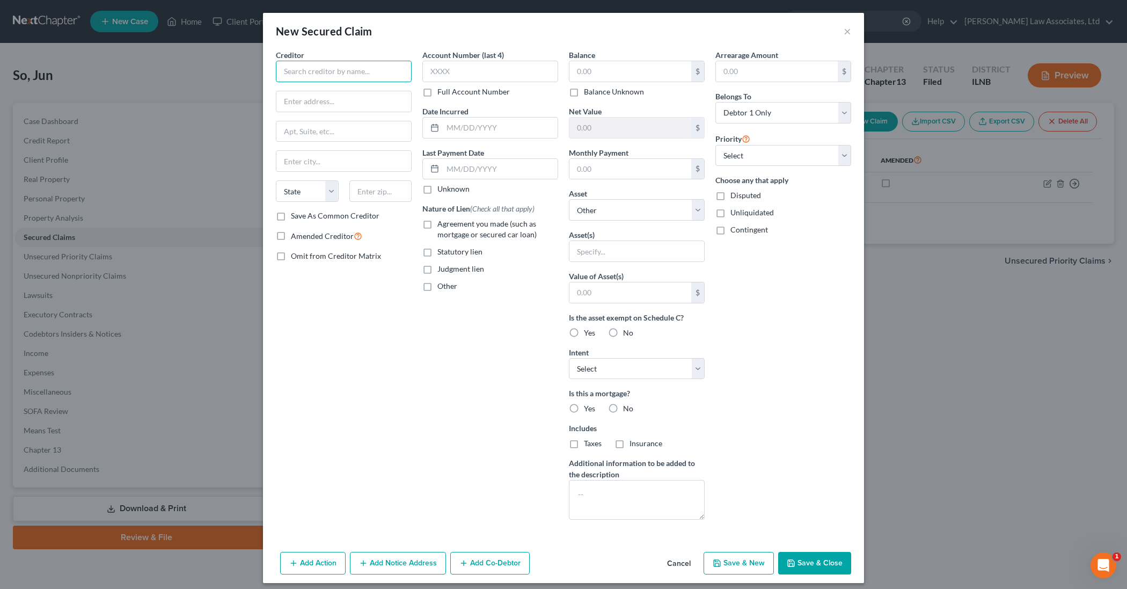
click at [374, 79] on input "text" at bounding box center [344, 71] width 136 height 21
type input "Ally Bank"
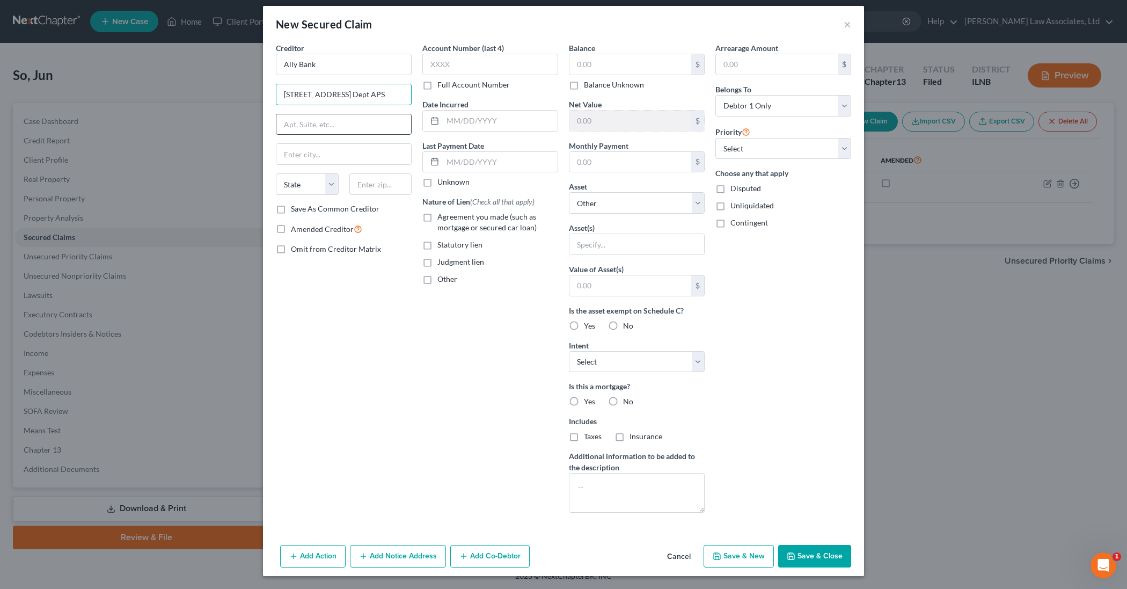
scroll to position [7, 0]
type input "4515 N Santa Fe Ave. Dept APS"
type input "Oklahoma City"
select select "37"
type input "73118"
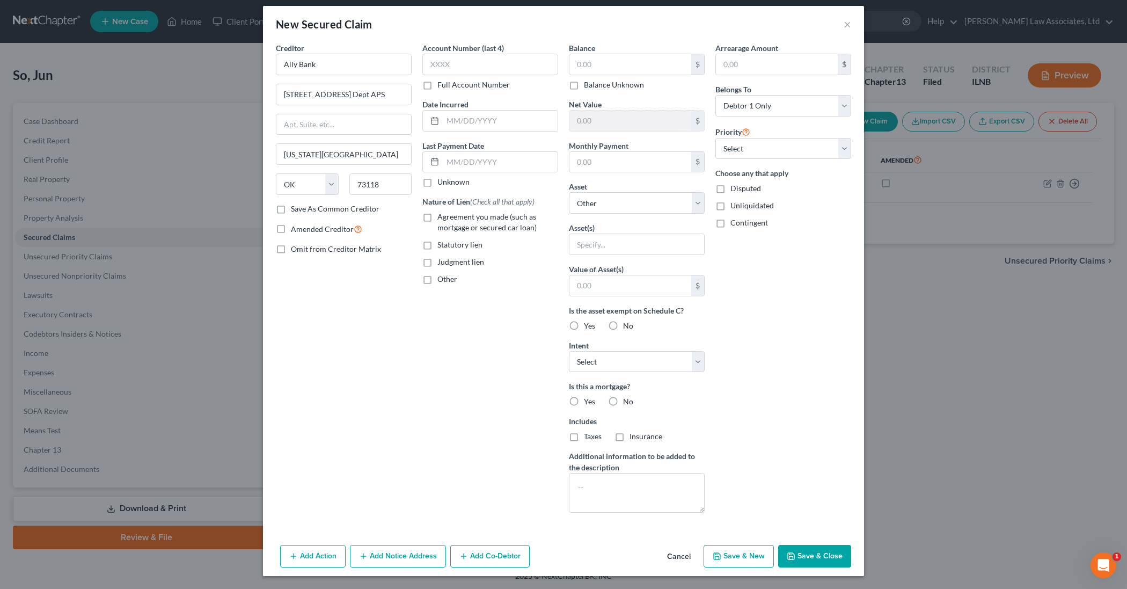
click at [291, 230] on label "Amended Creditor" at bounding box center [326, 229] width 71 height 12
click at [295, 230] on input "Amended Creditor" at bounding box center [298, 226] width 7 height 7
checkbox input "true"
click at [459, 124] on input "text" at bounding box center [500, 121] width 115 height 20
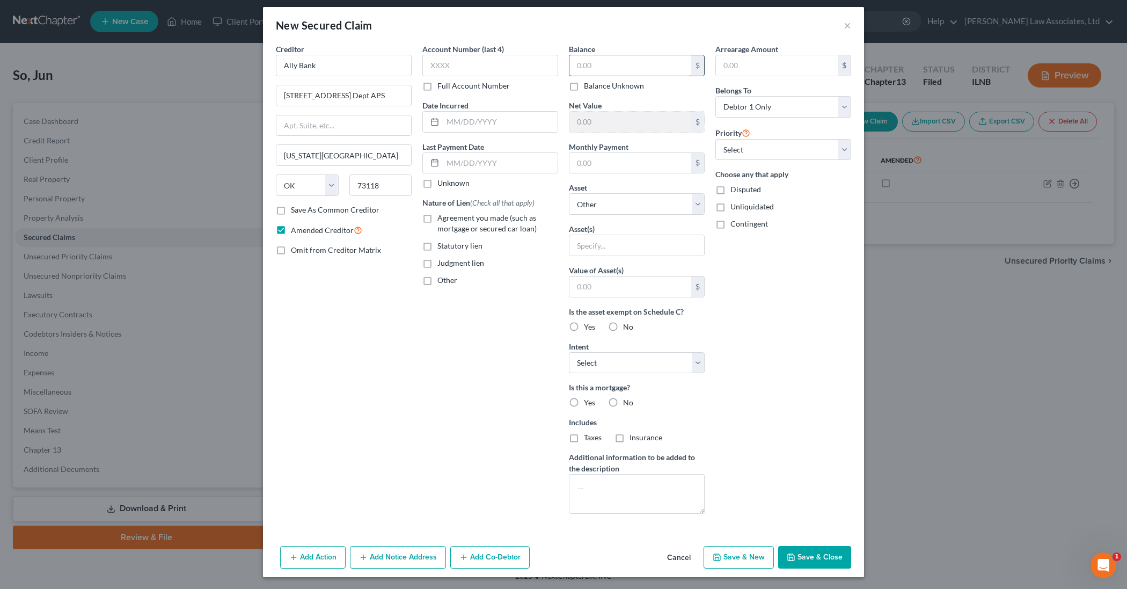
click at [623, 67] on input "text" at bounding box center [630, 65] width 122 height 20
click at [827, 557] on button "Save & Close" at bounding box center [814, 557] width 73 height 23
select select
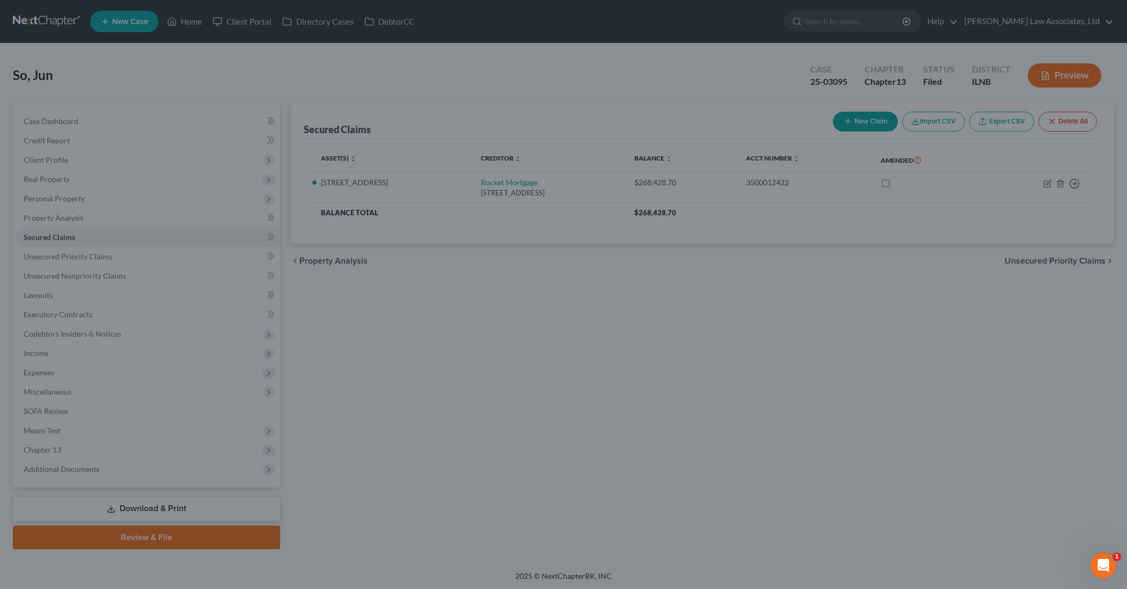
scroll to position [0, 0]
